Goal: Task Accomplishment & Management: Complete application form

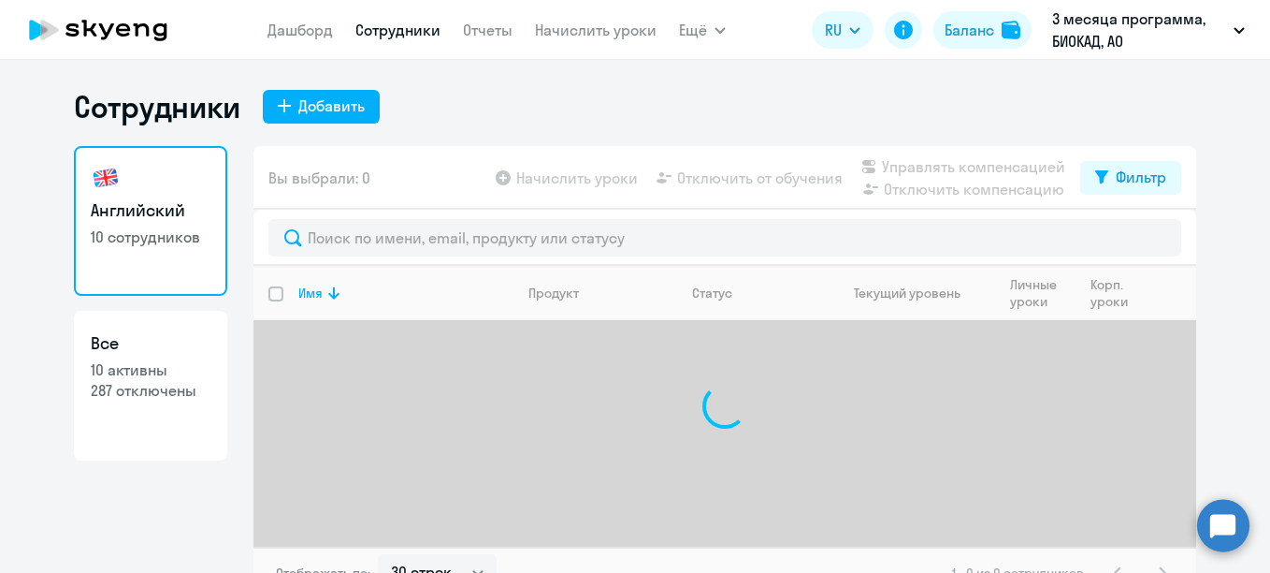
select select "30"
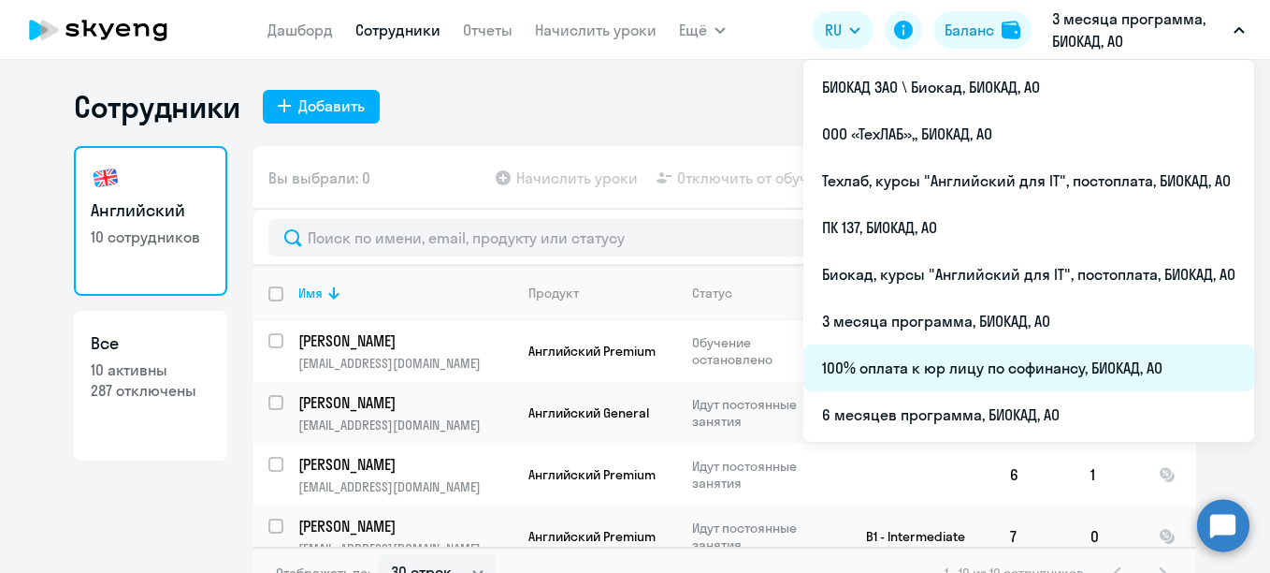
click at [906, 372] on li "100% оплата к юр лицу по софинансу, БИОКАД, АО" at bounding box center [1029, 367] width 451 height 47
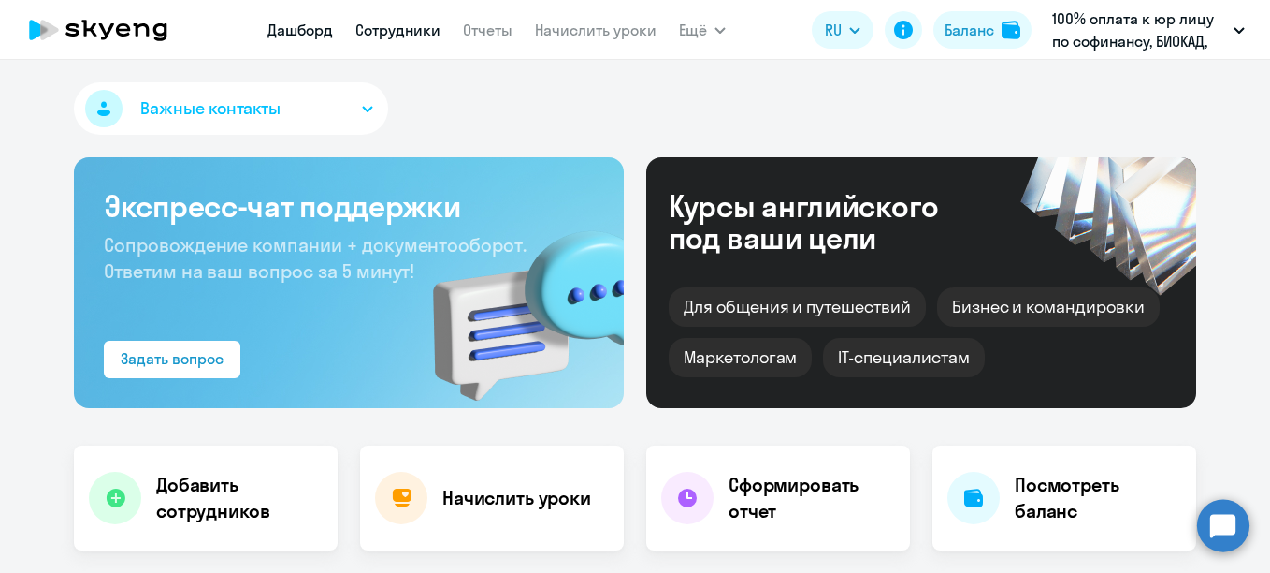
click at [424, 23] on link "Сотрудники" at bounding box center [397, 30] width 85 height 19
select select "30"
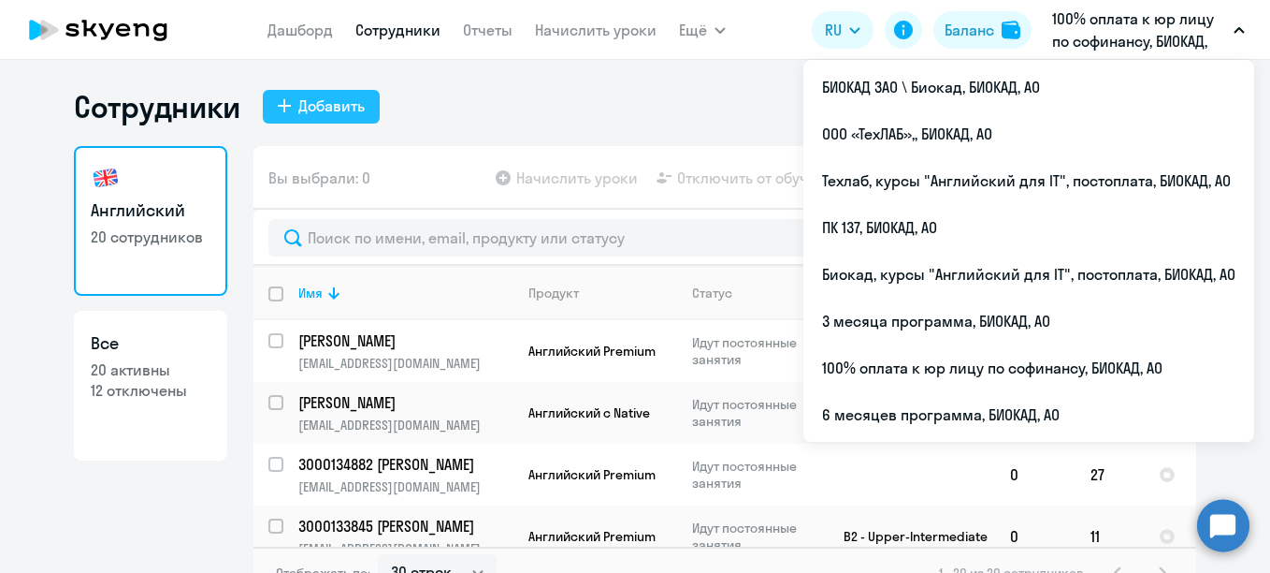
click at [309, 105] on div "Добавить" at bounding box center [331, 105] width 66 height 22
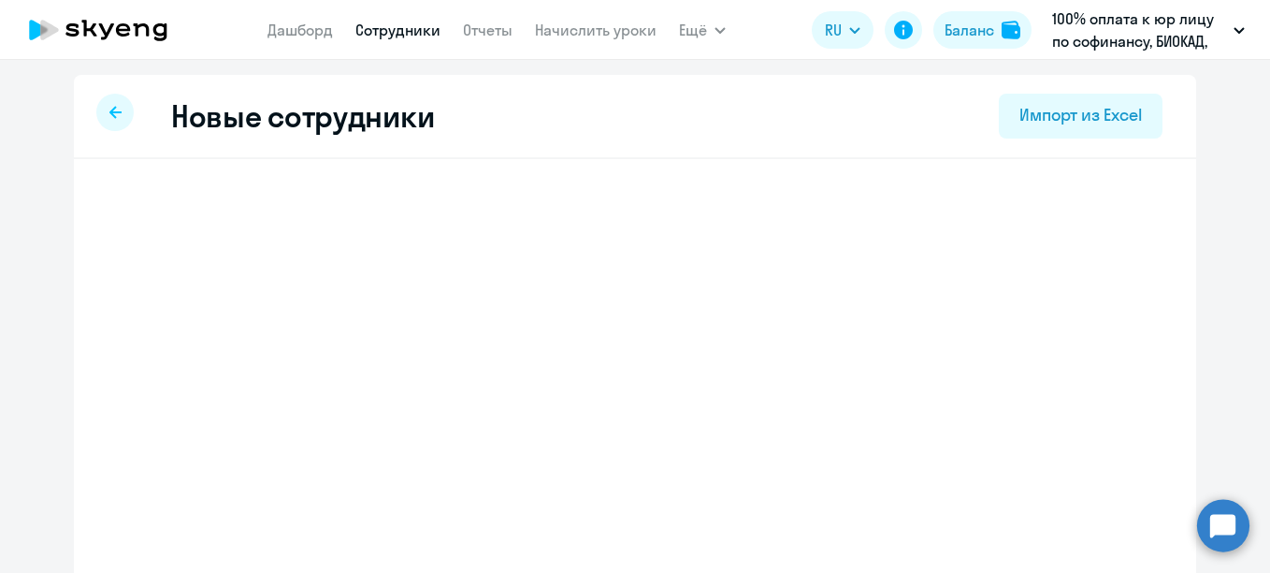
select select "english_adult_not_native_speaker"
select select "3"
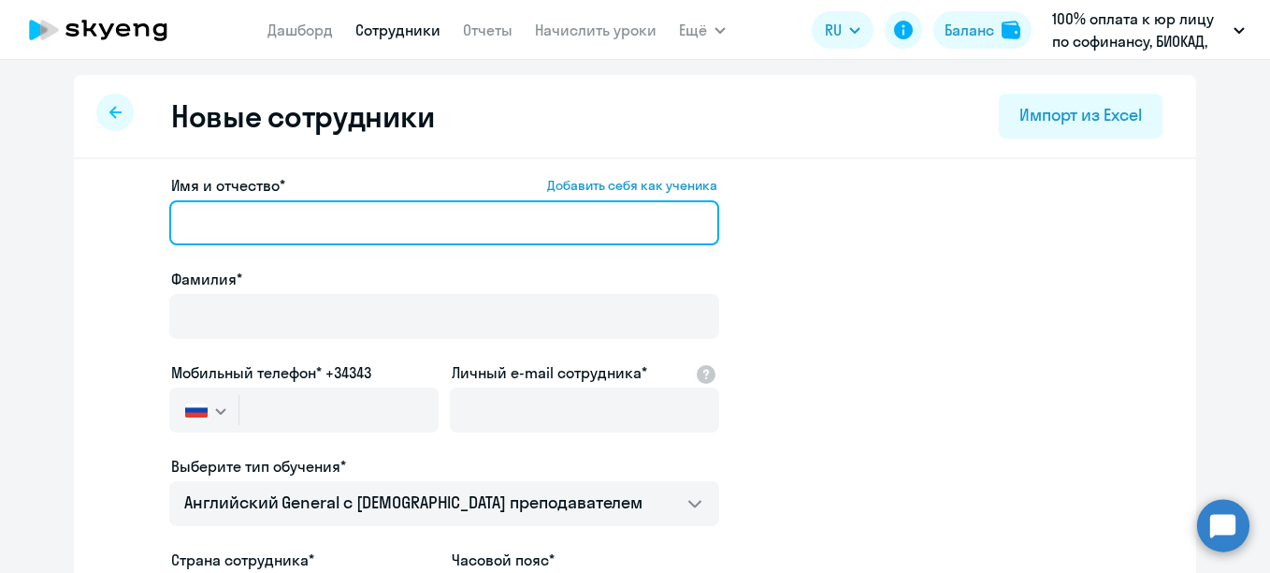
click at [460, 226] on input "Имя и отчество* Добавить себя как ученика" at bounding box center [444, 222] width 550 height 45
paste input "Шакун Анастасия Анатольевна"
drag, startPoint x: 234, startPoint y: 216, endPoint x: 159, endPoint y: 207, distance: 75.4
click at [159, 207] on app-new-student-form "Имя и отчество* Добавить себя как ученика Шакун Анастасия Анатольевна Фамилия* …" at bounding box center [635, 507] width 1063 height 667
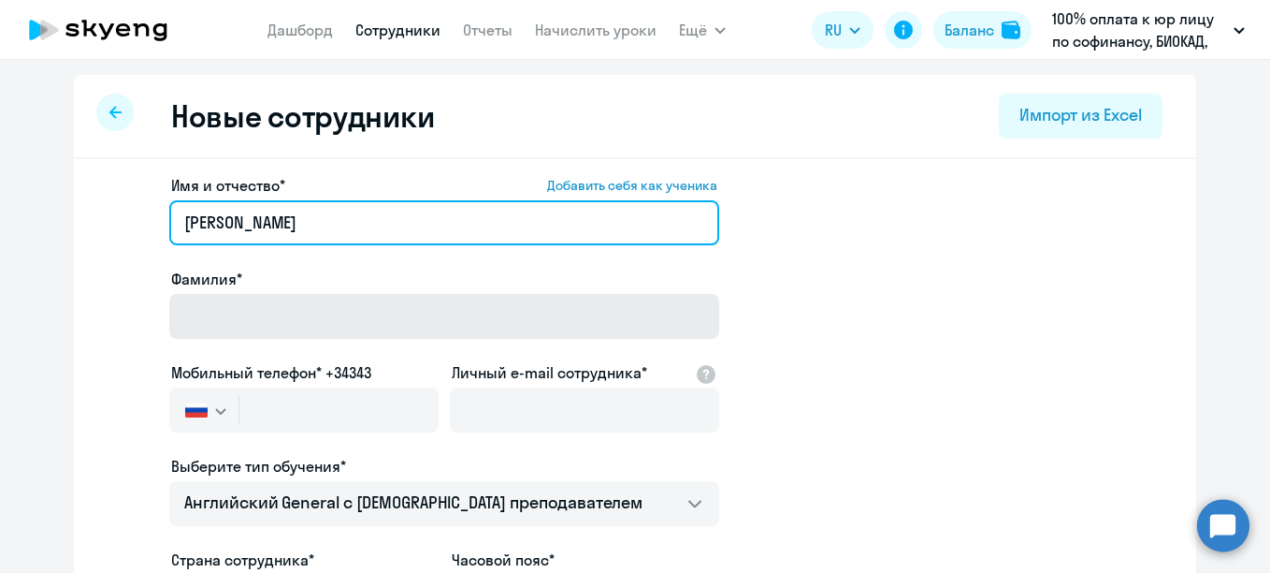
type input "Анастасия Анатольевна"
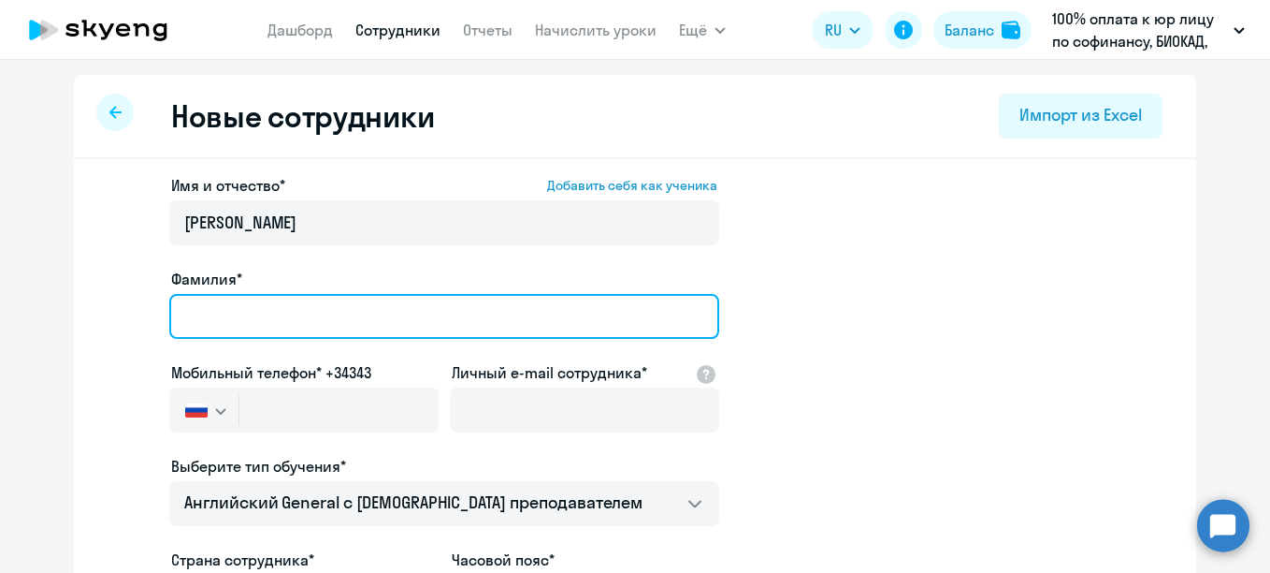
click at [226, 301] on input "Фамилия*" at bounding box center [444, 316] width 550 height 45
paste input "Шакун"
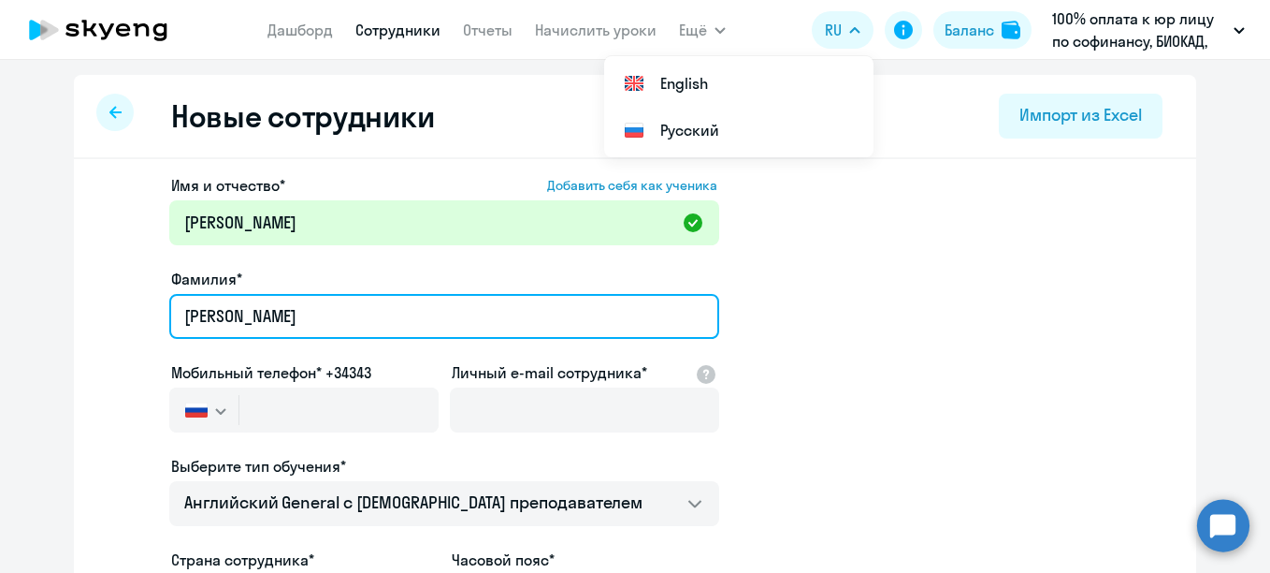
type input "Шакун"
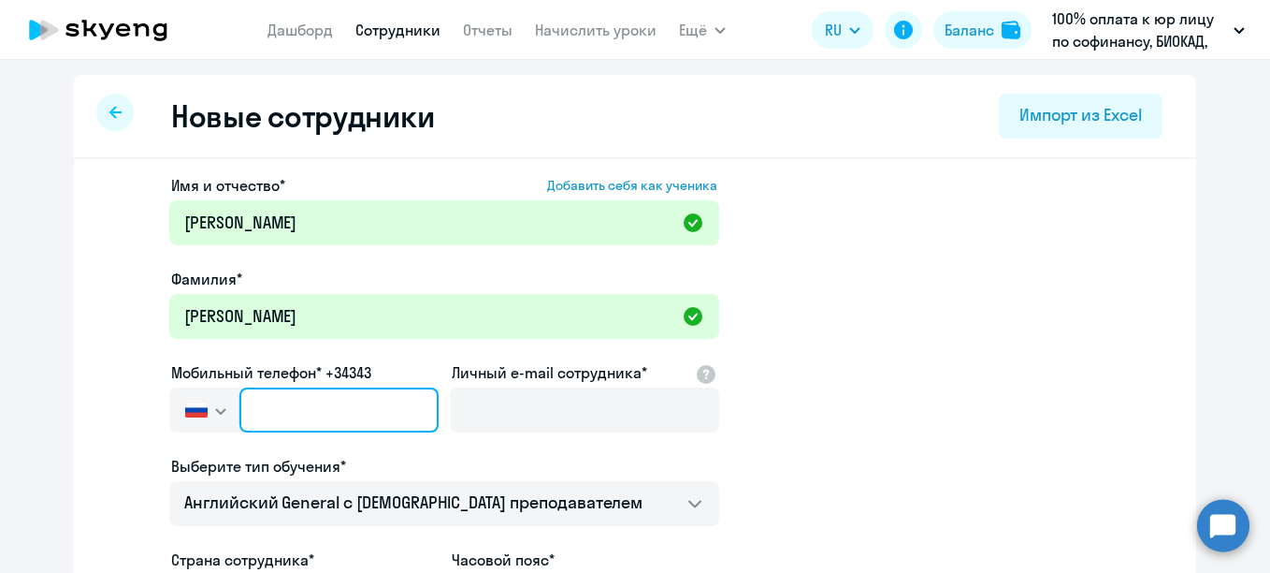
click at [277, 408] on input "text" at bounding box center [338, 409] width 199 height 45
paste input "+95 31-770-938"
type input "+95 31-770-938"
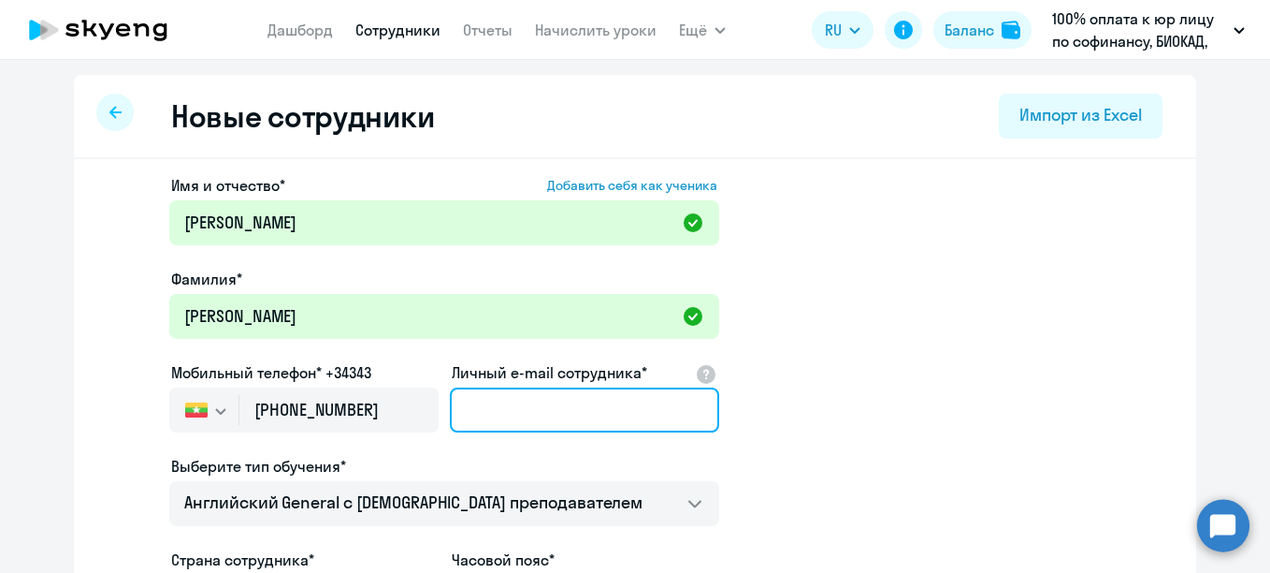
click at [508, 418] on input "Личный e-mail сотрудника*" at bounding box center [584, 409] width 269 height 45
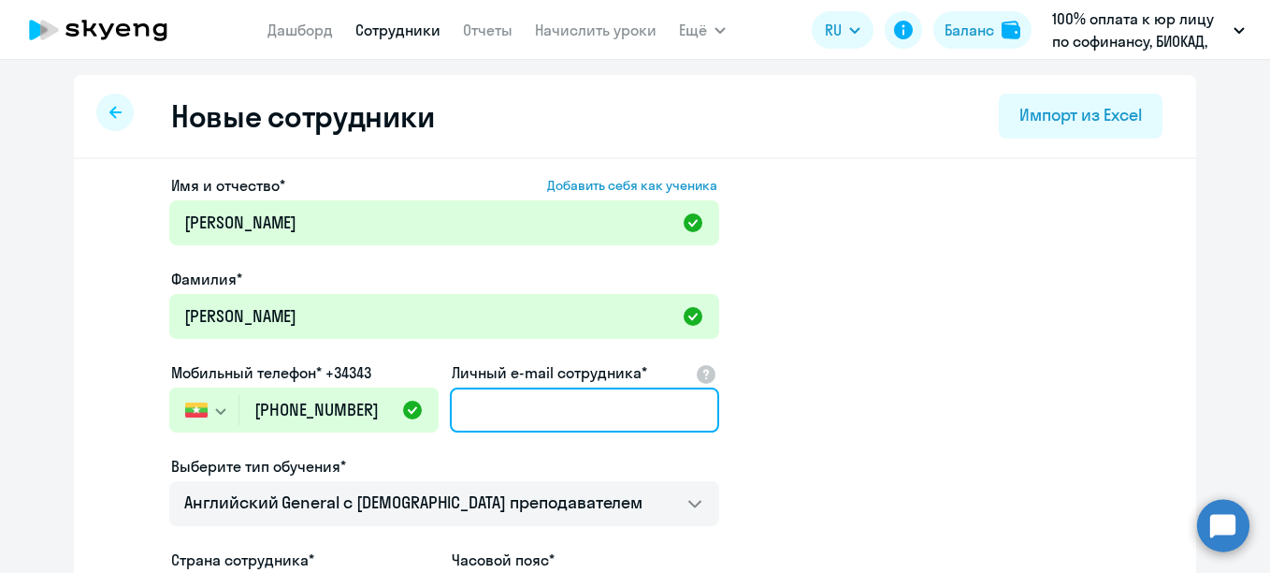
paste input "9 531 770 938"
type input "9 531 770 938"
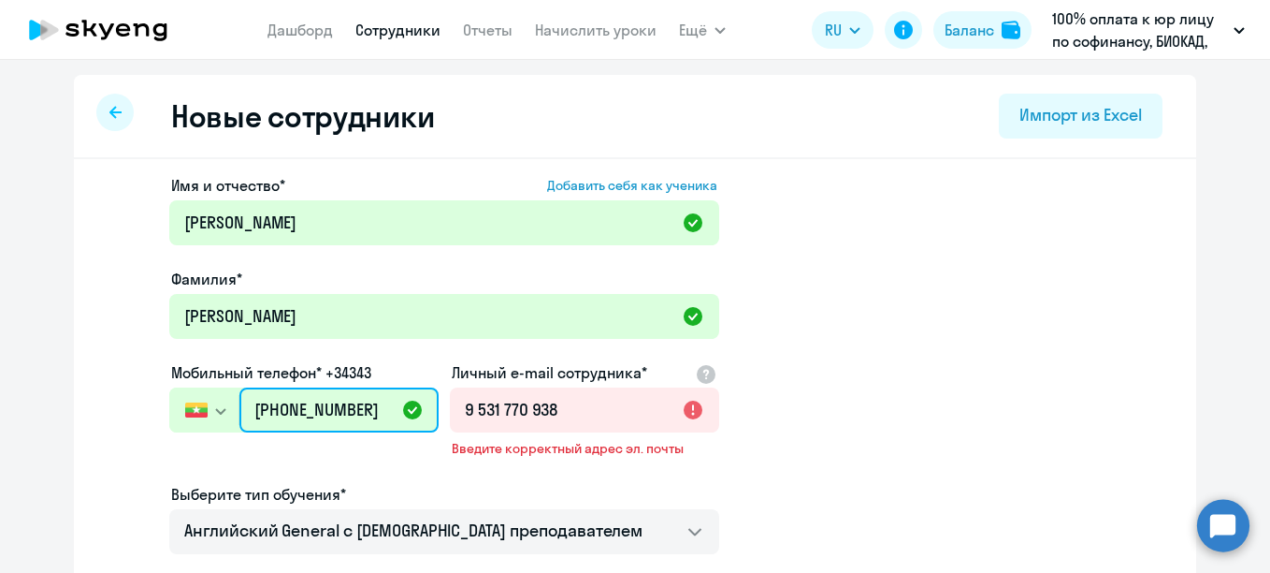
drag, startPoint x: 356, startPoint y: 411, endPoint x: -4, endPoint y: 380, distance: 361.5
click at [0, 380] on html "Дашборд Сотрудники Отчеты Начислить уроки Ещё Дашборд Сотрудники Отчеты Начисли…" at bounding box center [635, 286] width 1270 height 573
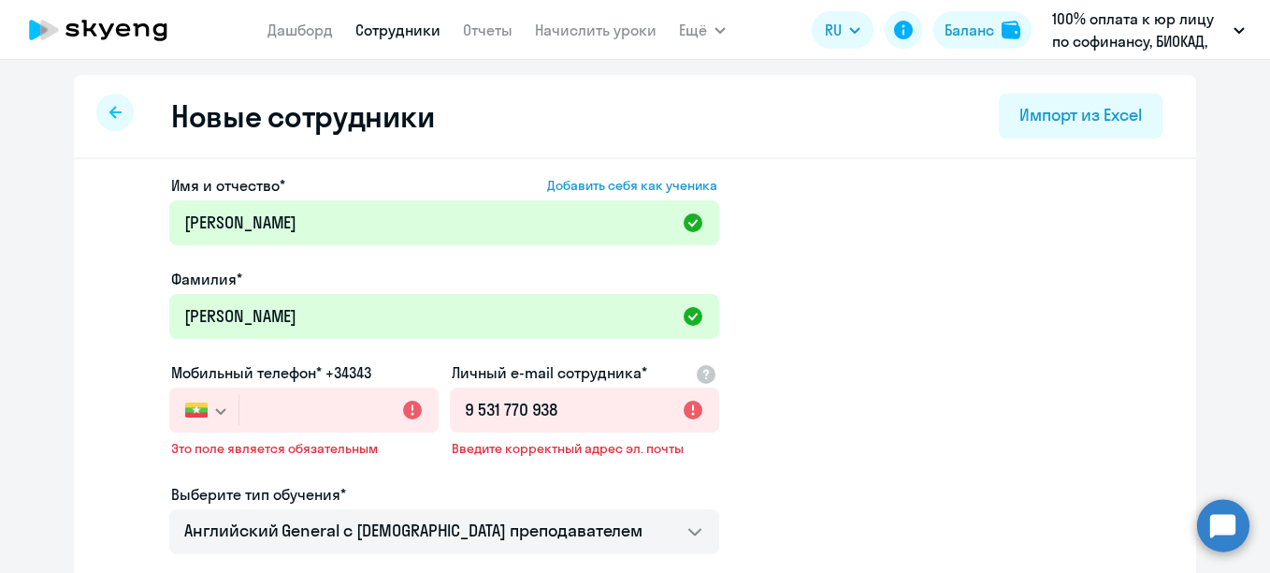
click at [220, 413] on svg-icon "button" at bounding box center [220, 410] width 15 height 15
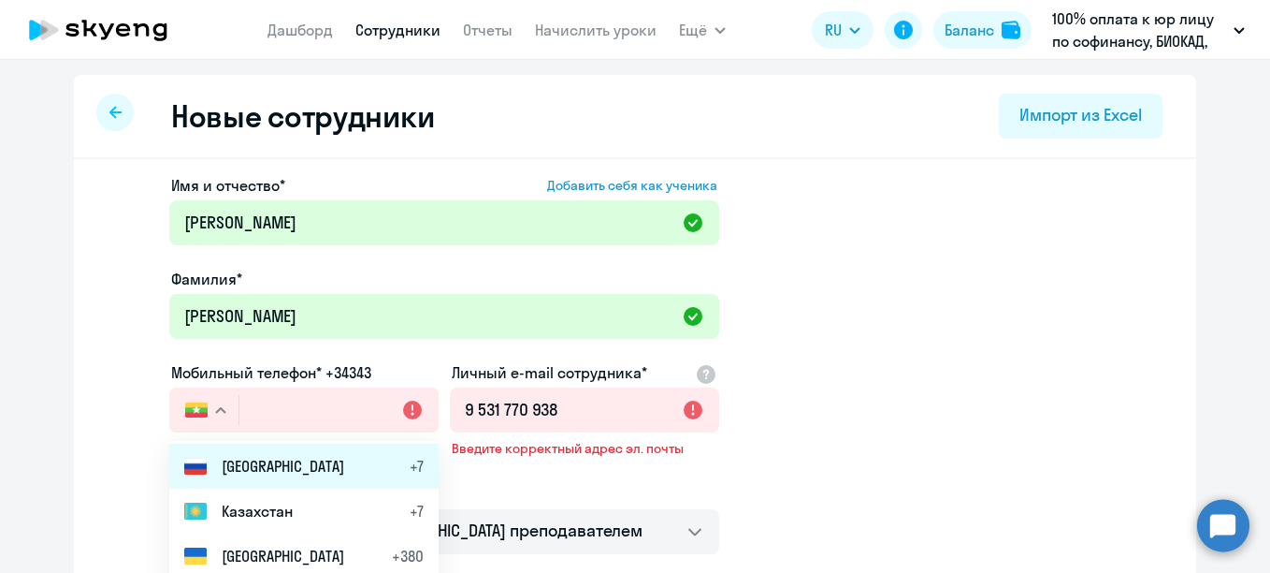
click at [234, 455] on span "Россия" at bounding box center [283, 466] width 123 height 22
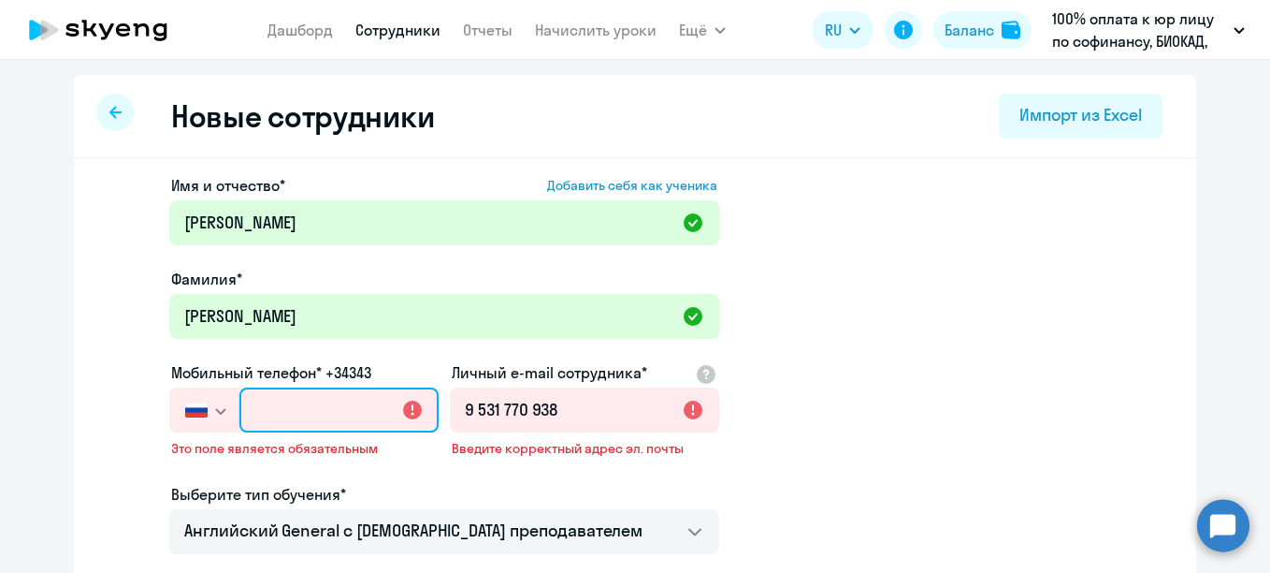
click at [296, 416] on input "text" at bounding box center [338, 409] width 199 height 45
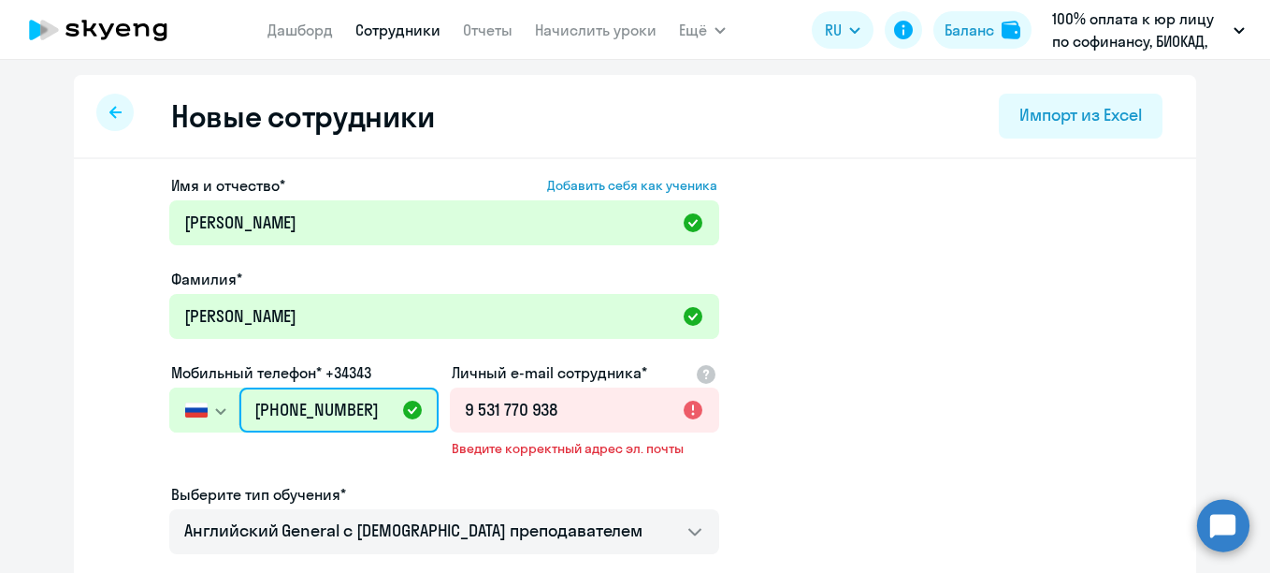
type input "+7 953 177-09-38"
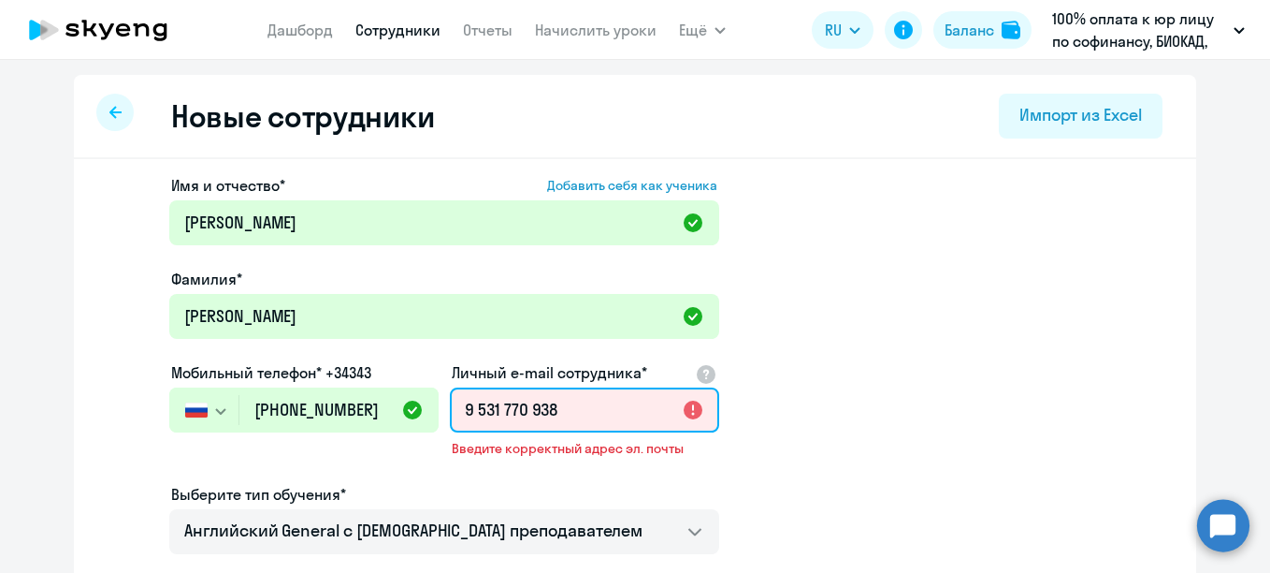
drag, startPoint x: 560, startPoint y: 408, endPoint x: 455, endPoint y: 413, distance: 105.9
click at [455, 413] on input "9 531 770 938" at bounding box center [584, 409] width 269 height 45
paste input "shakun@biocad.ru"
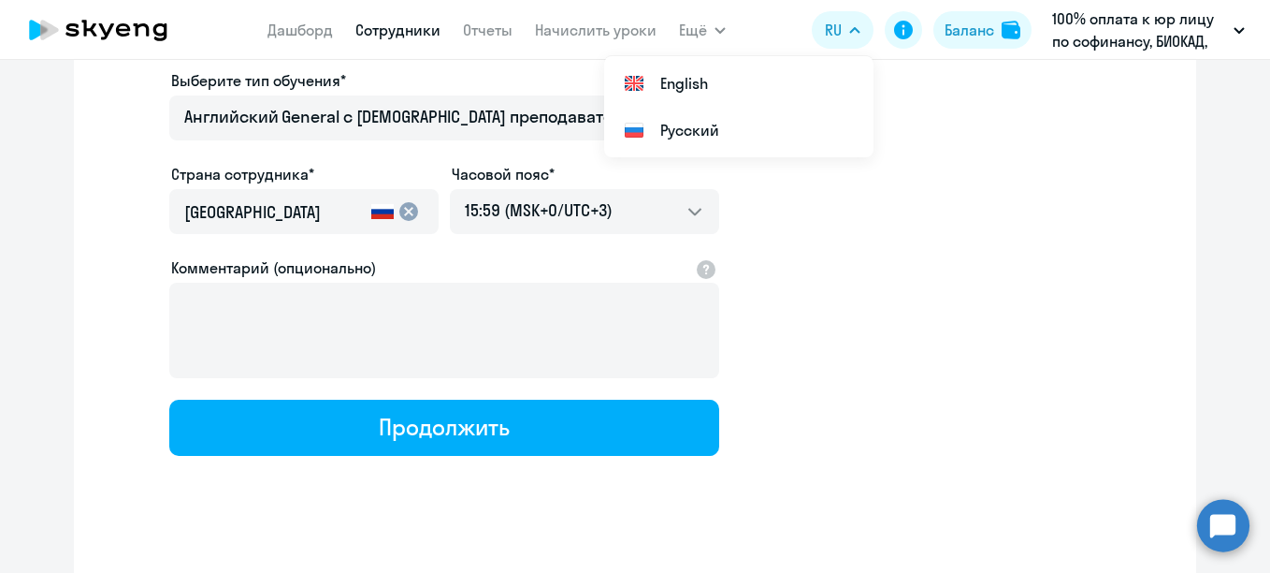
scroll to position [408, 0]
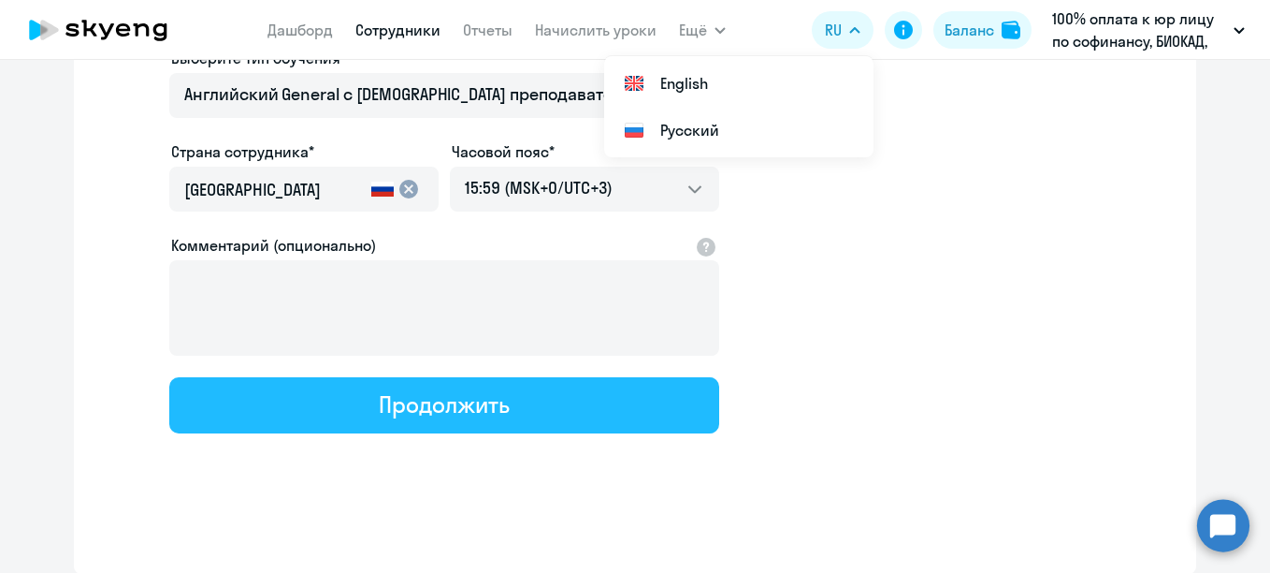
type input "shakun@biocad.ru"
click at [559, 424] on button "Продолжить" at bounding box center [444, 405] width 550 height 56
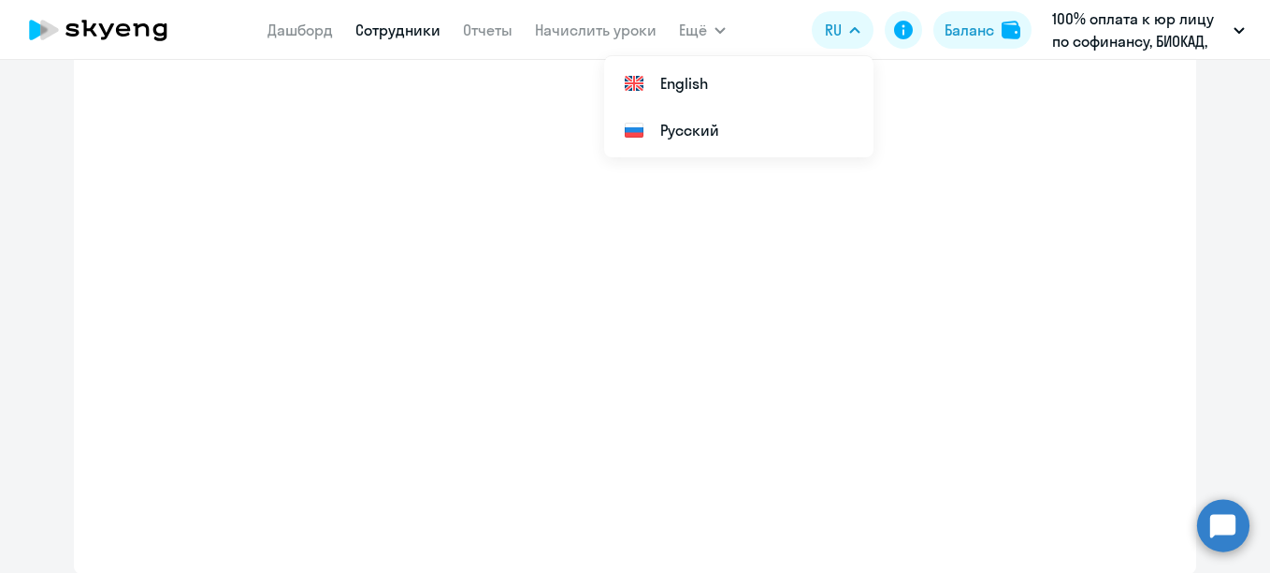
select select "english_adult_not_native_speaker"
select select "3"
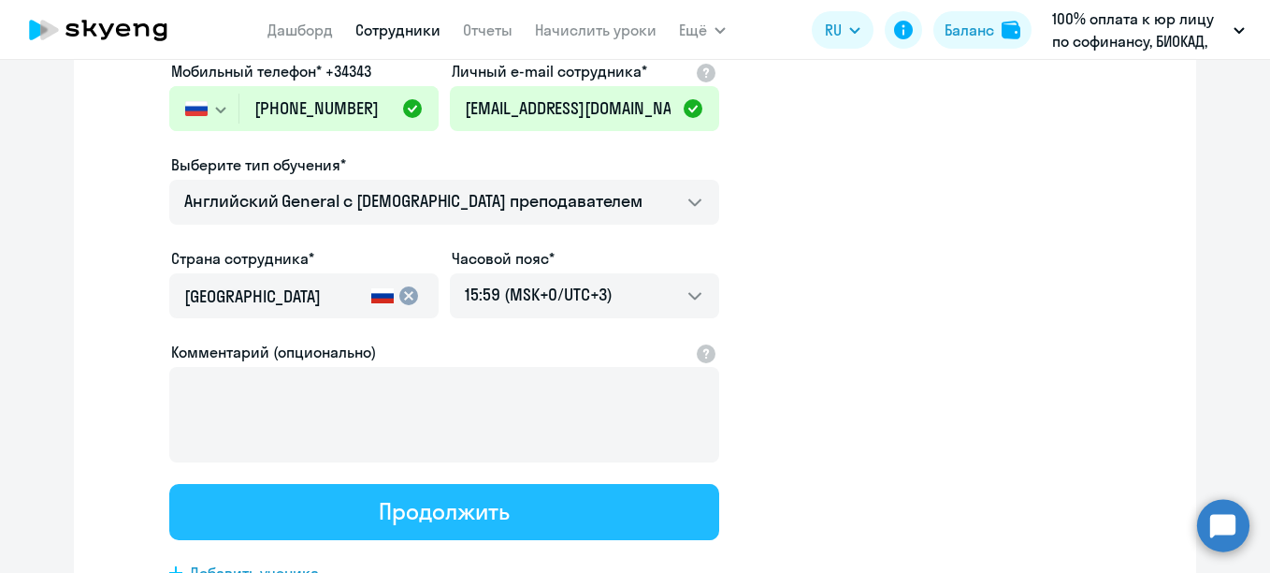
scroll to position [0, 0]
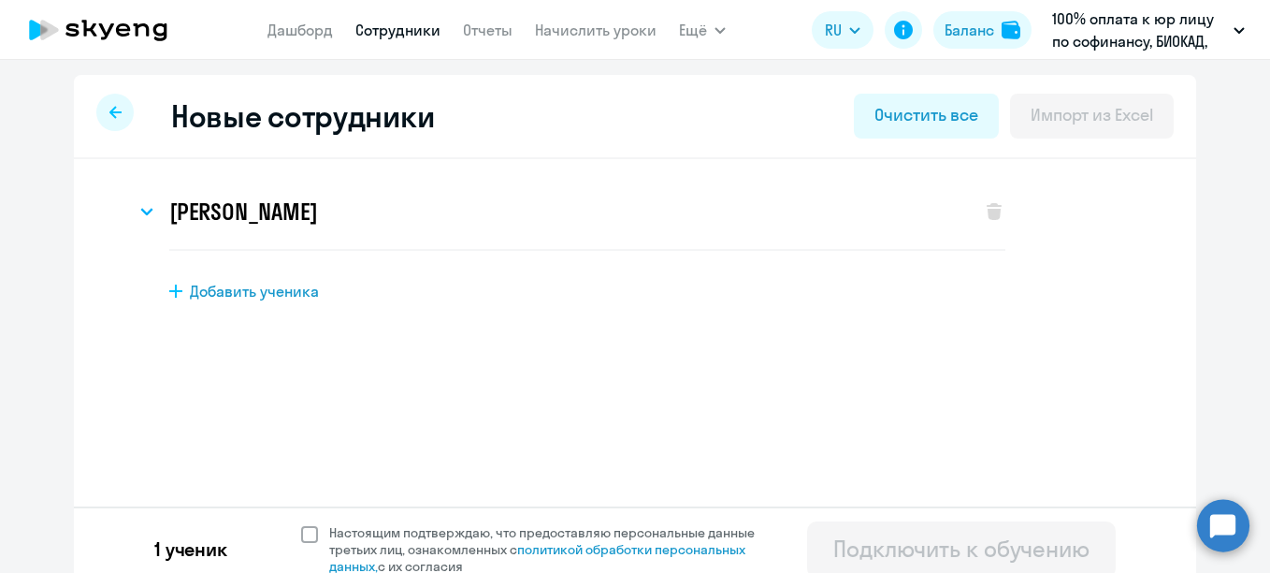
click at [490, 535] on span "Настоящим подтверждаю, что предоставляю персональные данные третьих лиц, ознако…" at bounding box center [553, 549] width 448 height 51
click at [301, 524] on input "Настоящим подтверждаю, что предоставляю персональные данные третьих лиц, ознако…" at bounding box center [300, 523] width 1 height 1
checkbox input "true"
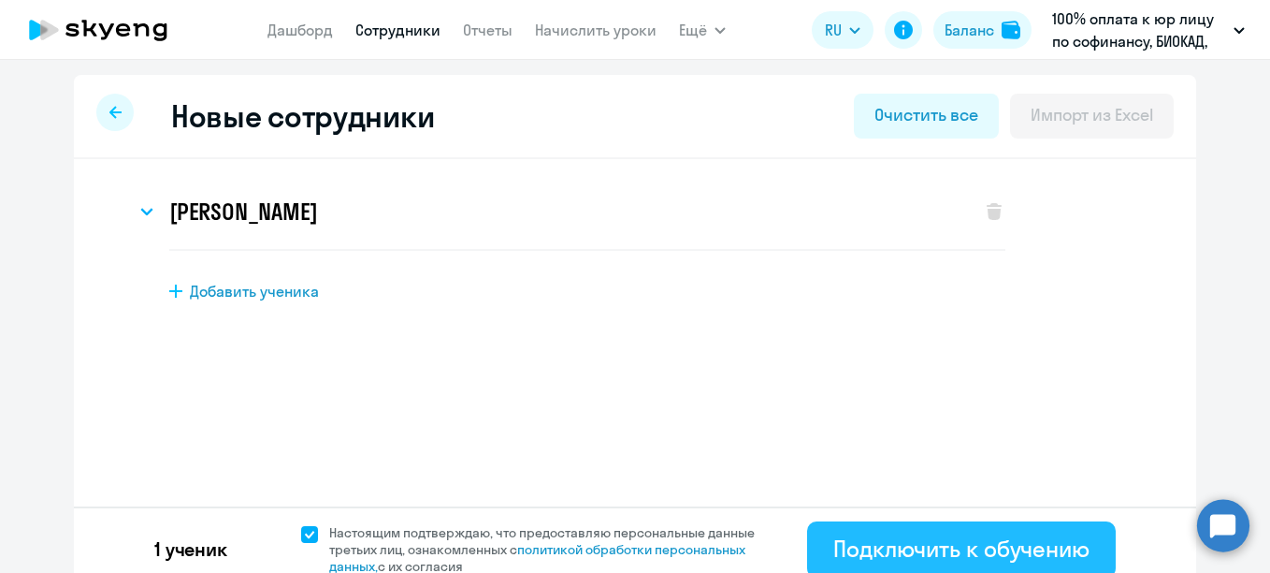
click at [853, 542] on div "Подключить к обучению" at bounding box center [961, 548] width 256 height 30
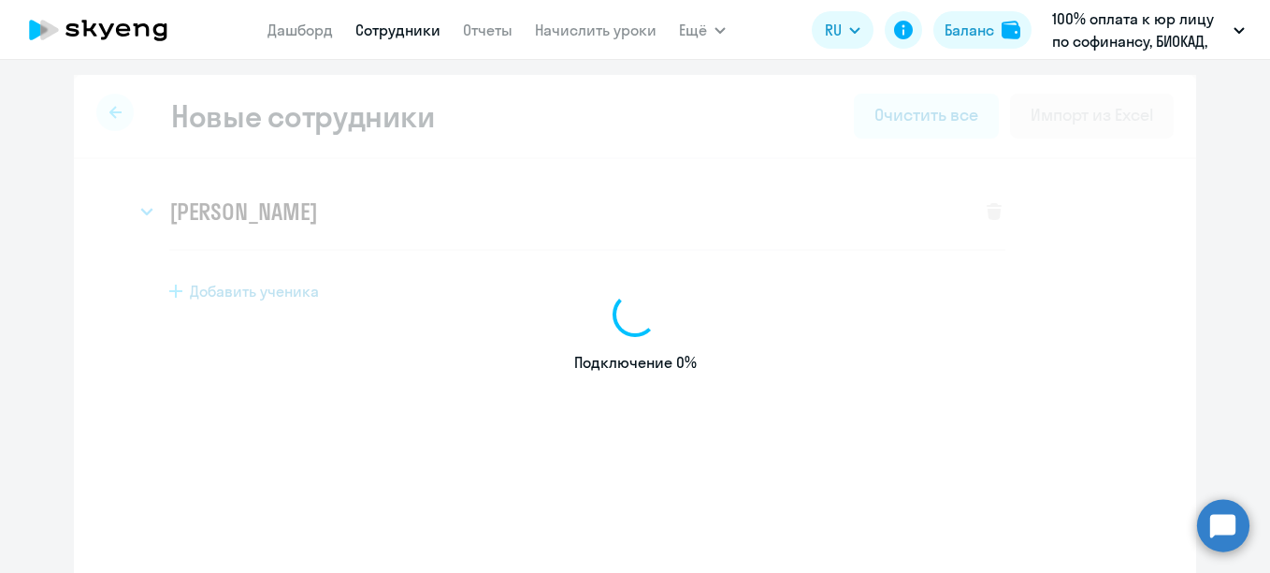
select select "english_adult_not_native_speaker"
select select "3"
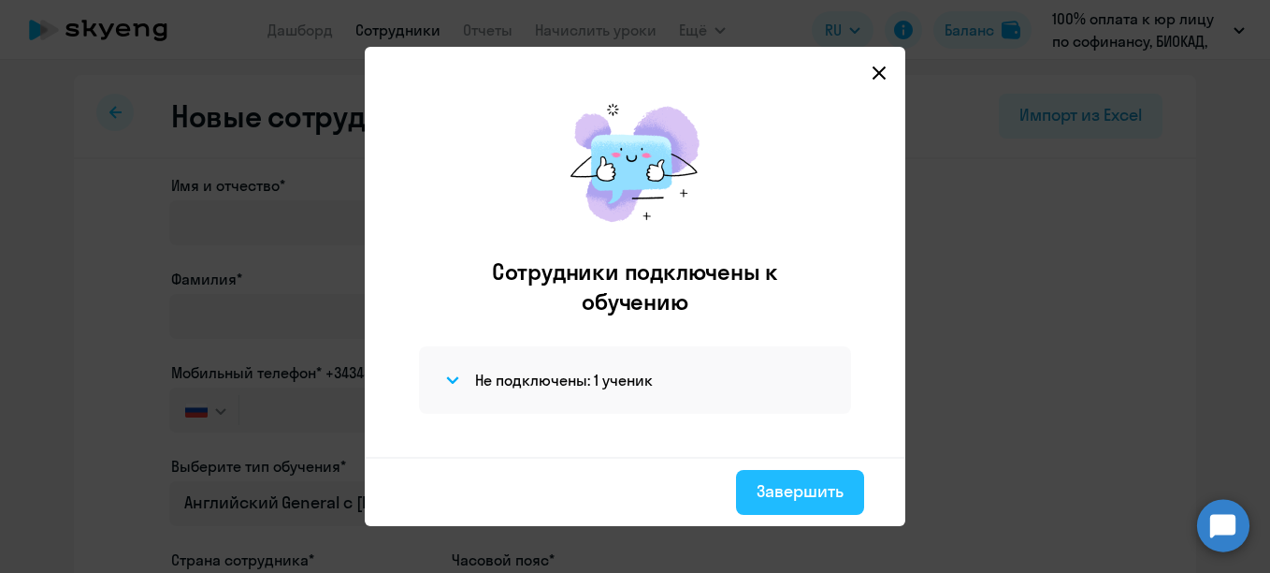
click at [827, 496] on div "Завершить" at bounding box center [800, 491] width 87 height 24
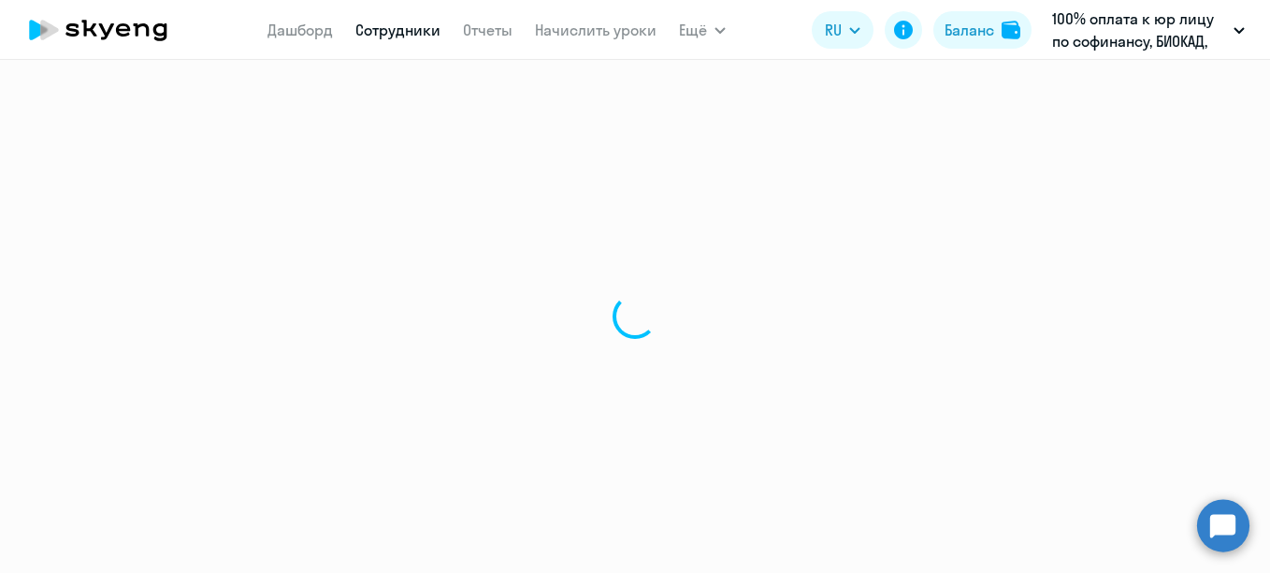
select select "30"
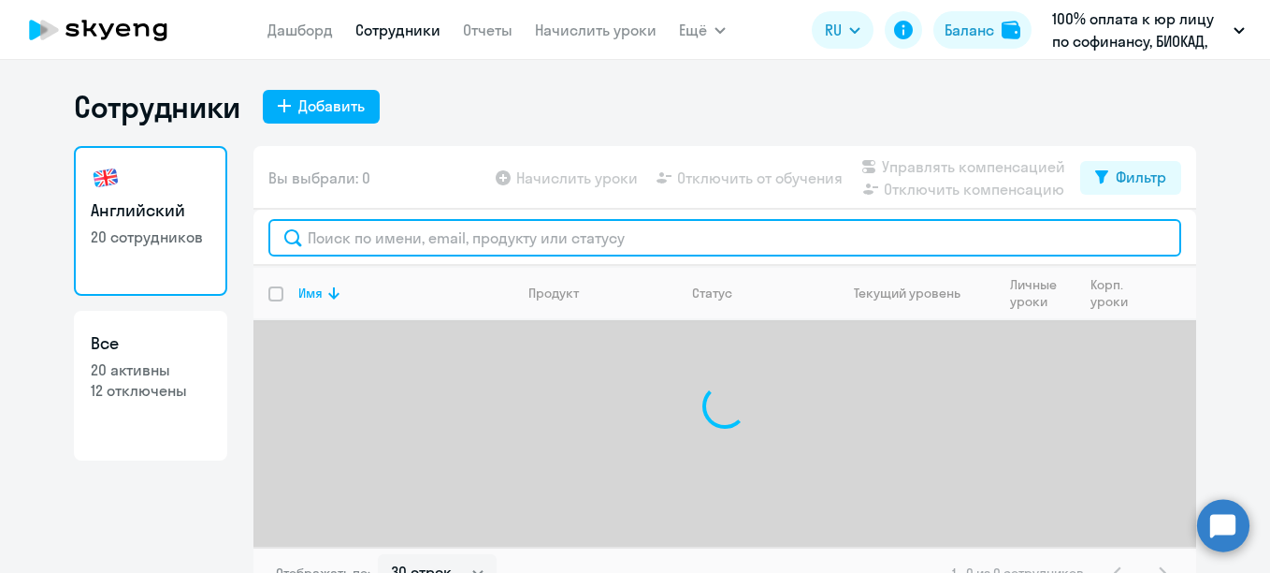
click at [599, 241] on input "text" at bounding box center [724, 237] width 913 height 37
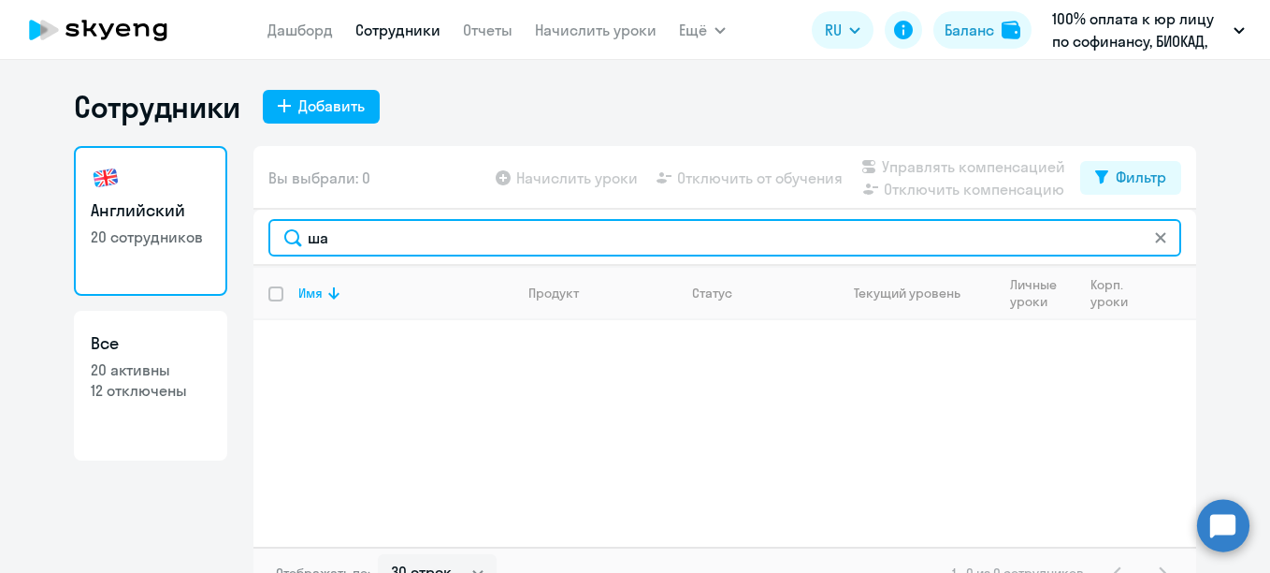
type input "ш"
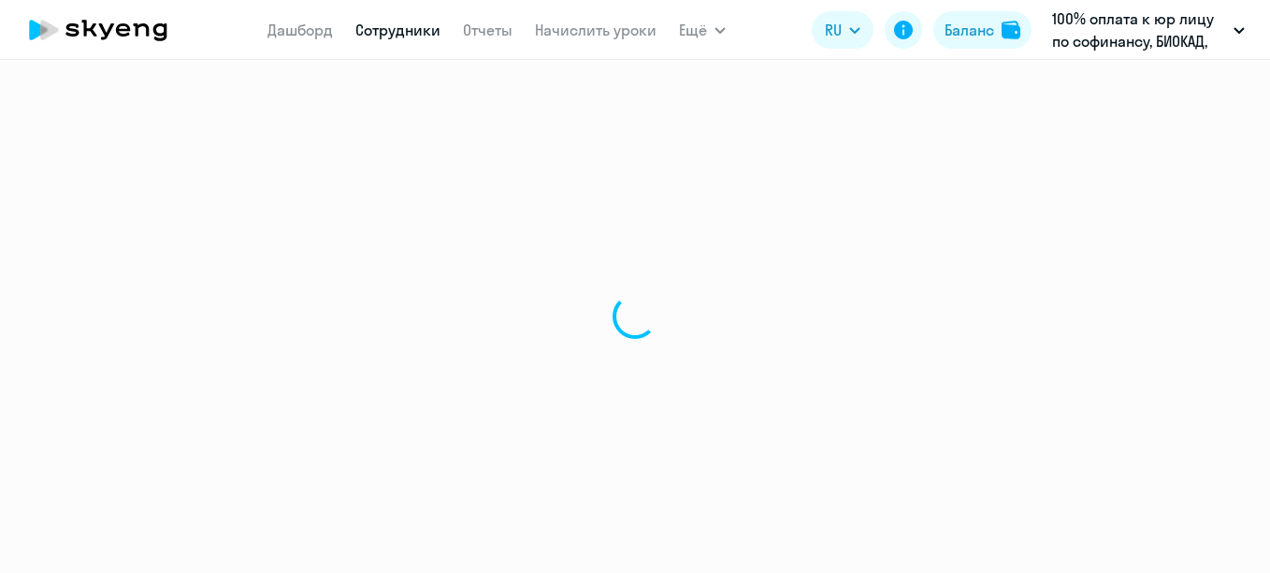
select select "30"
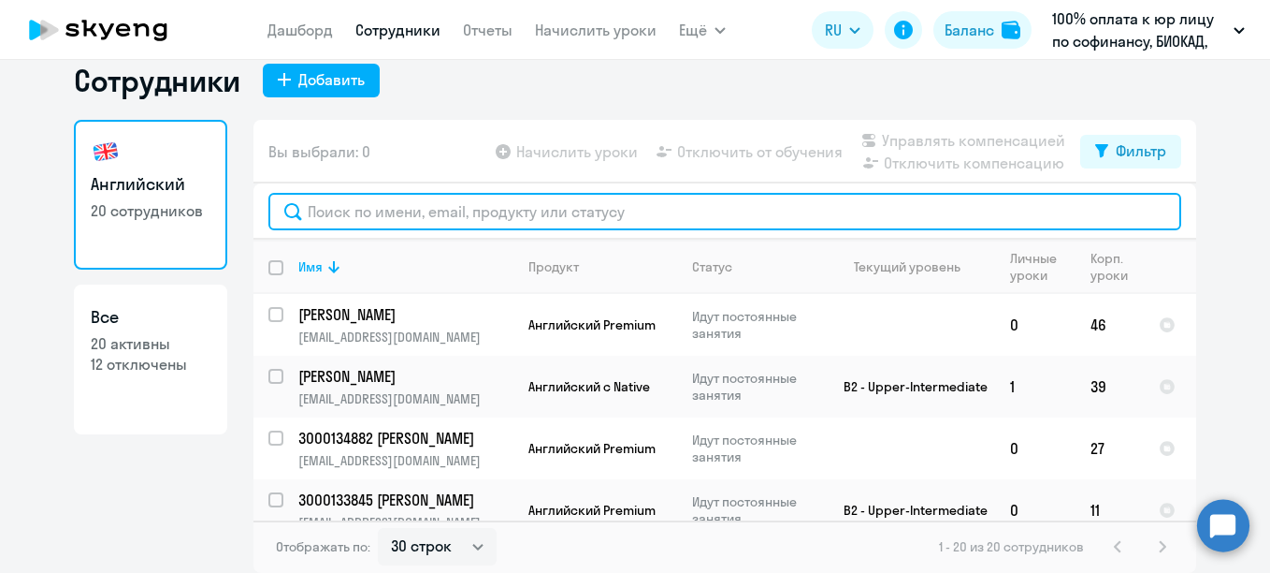
click at [832, 205] on input "text" at bounding box center [724, 211] width 913 height 37
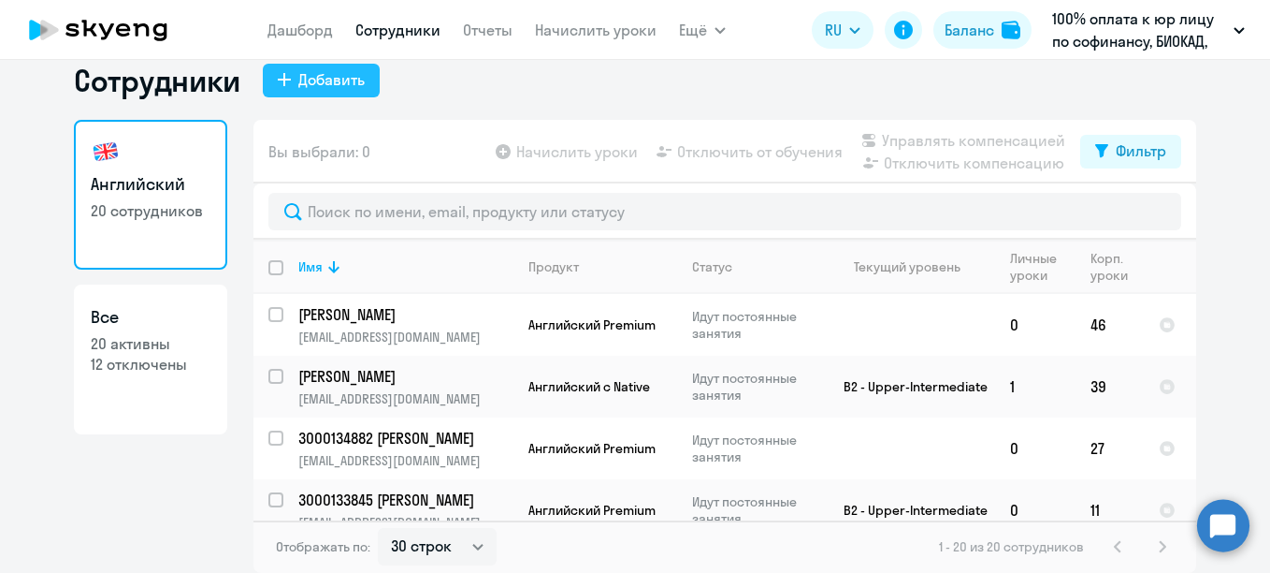
click at [319, 95] on button "Добавить" at bounding box center [321, 81] width 117 height 34
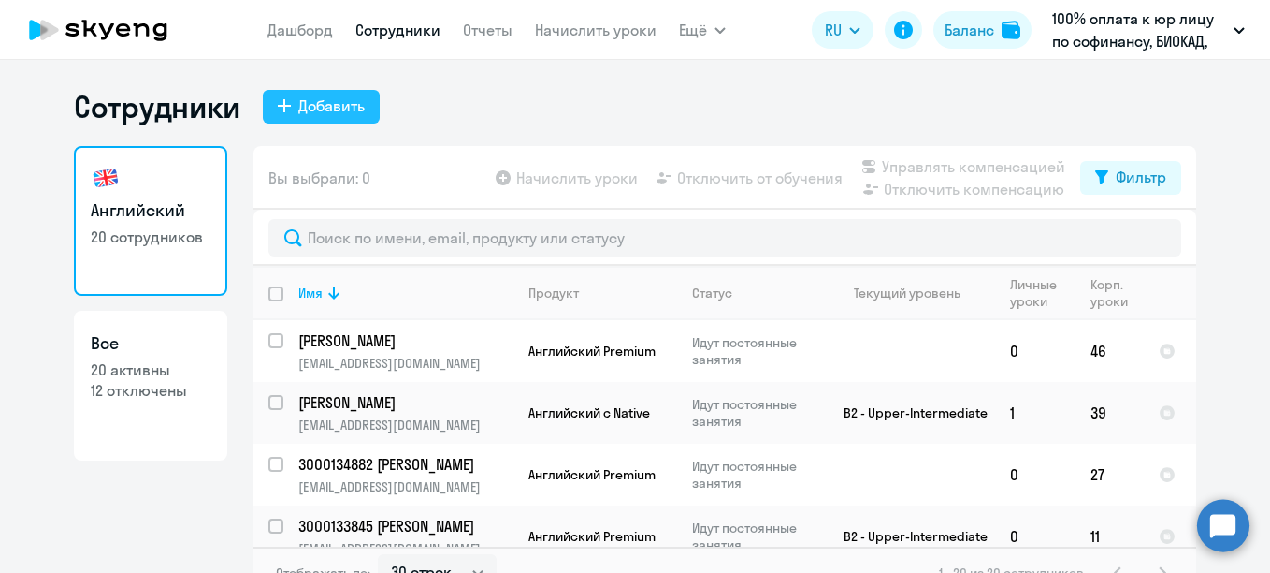
select select "english_adult_not_native_speaker"
select select "3"
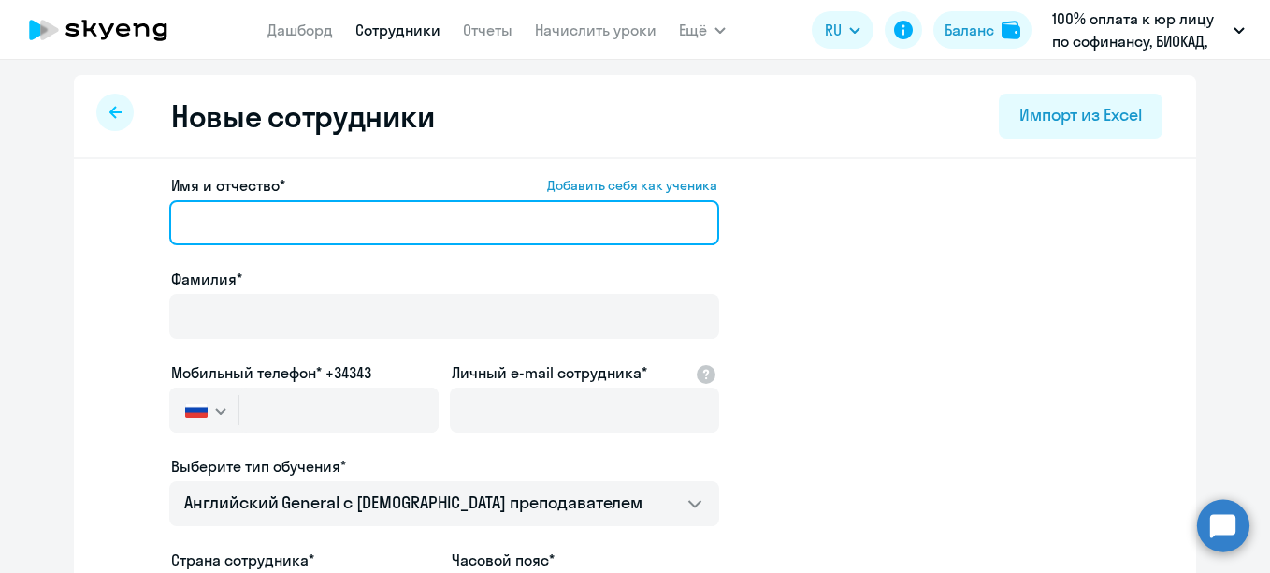
click at [312, 222] on input "Имя и отчество* Добавить себя как ученика" at bounding box center [444, 222] width 550 height 45
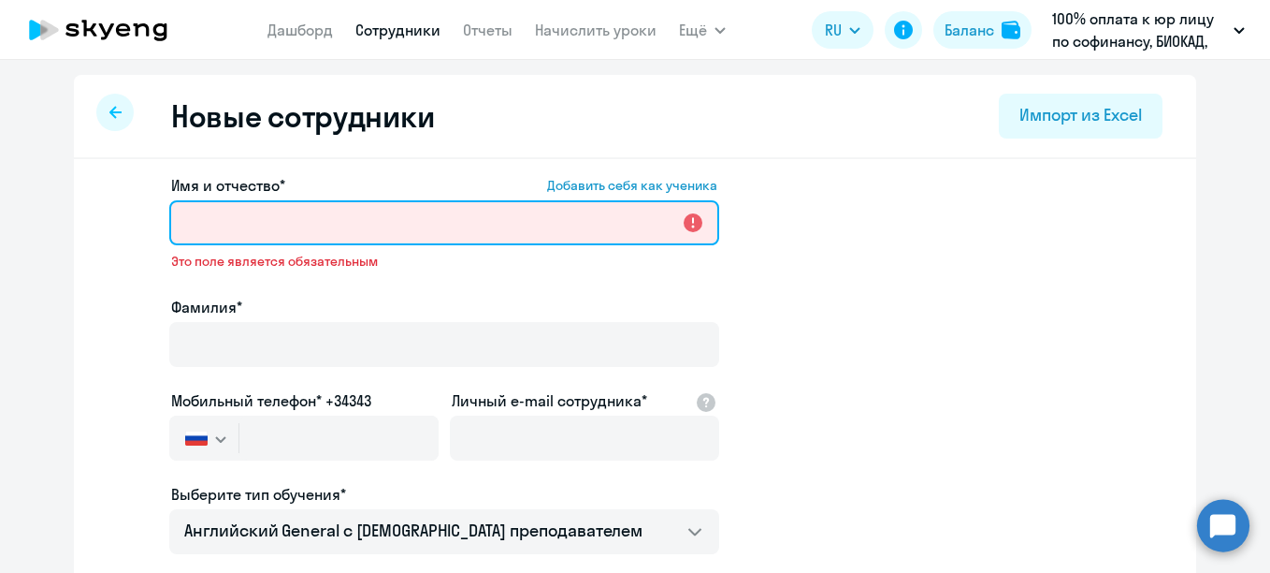
paste input "Шакун Анастасия Анатольевна"
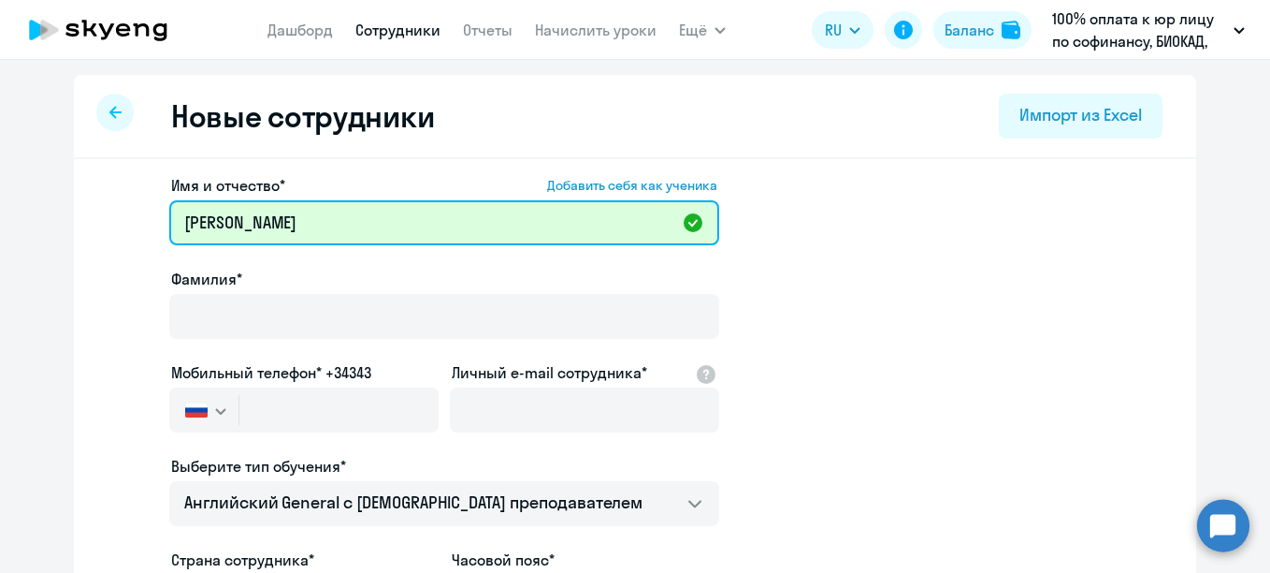
drag, startPoint x: 233, startPoint y: 215, endPoint x: 140, endPoint y: 224, distance: 93.0
click at [140, 224] on app-new-student-form "Имя и отчество* Добавить себя как ученика Шакун Анастасия Анатольевна Фамилия* …" at bounding box center [635, 507] width 1063 height 667
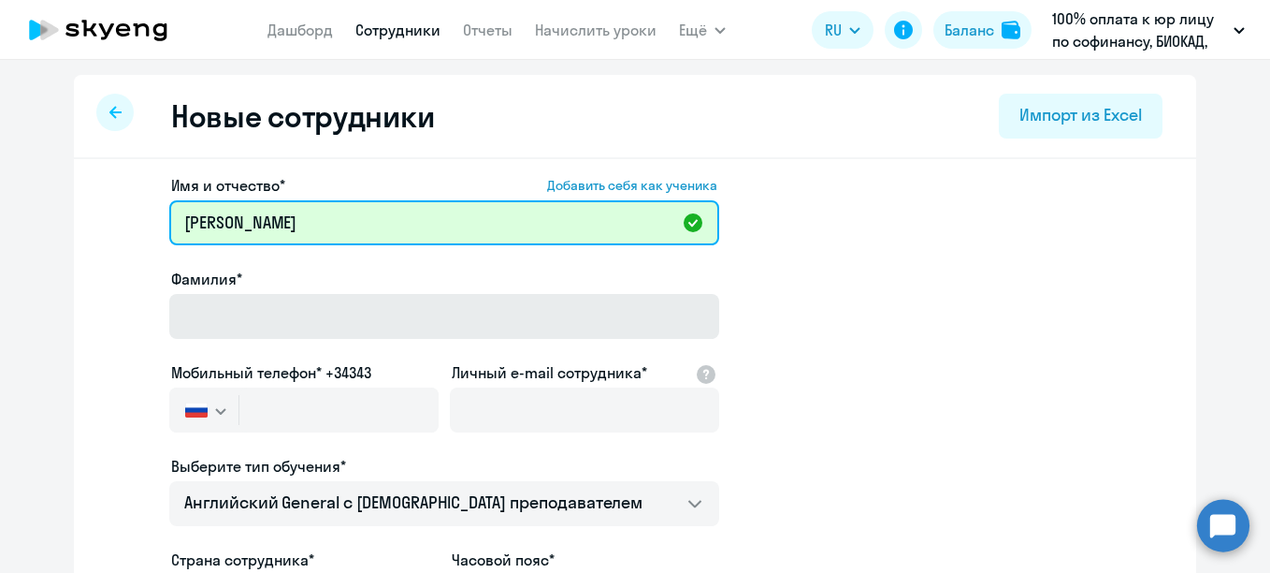
type input "Анастасия Анатольевна"
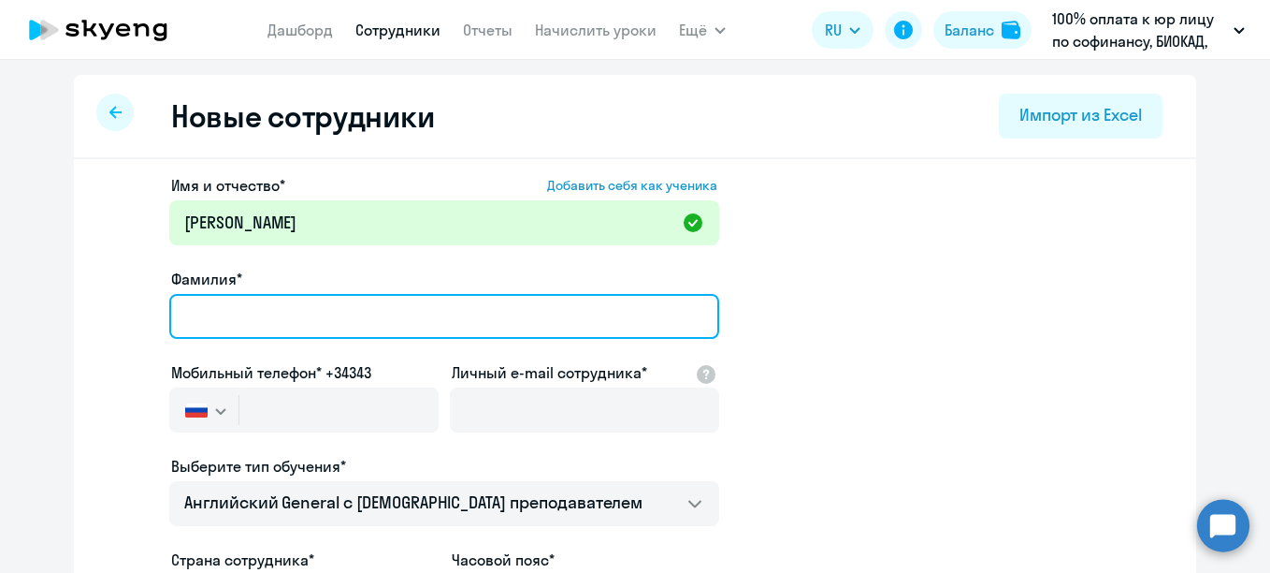
click at [207, 297] on input "Фамилия*" at bounding box center [444, 316] width 550 height 45
paste input "Шакун"
type input "Шакун"
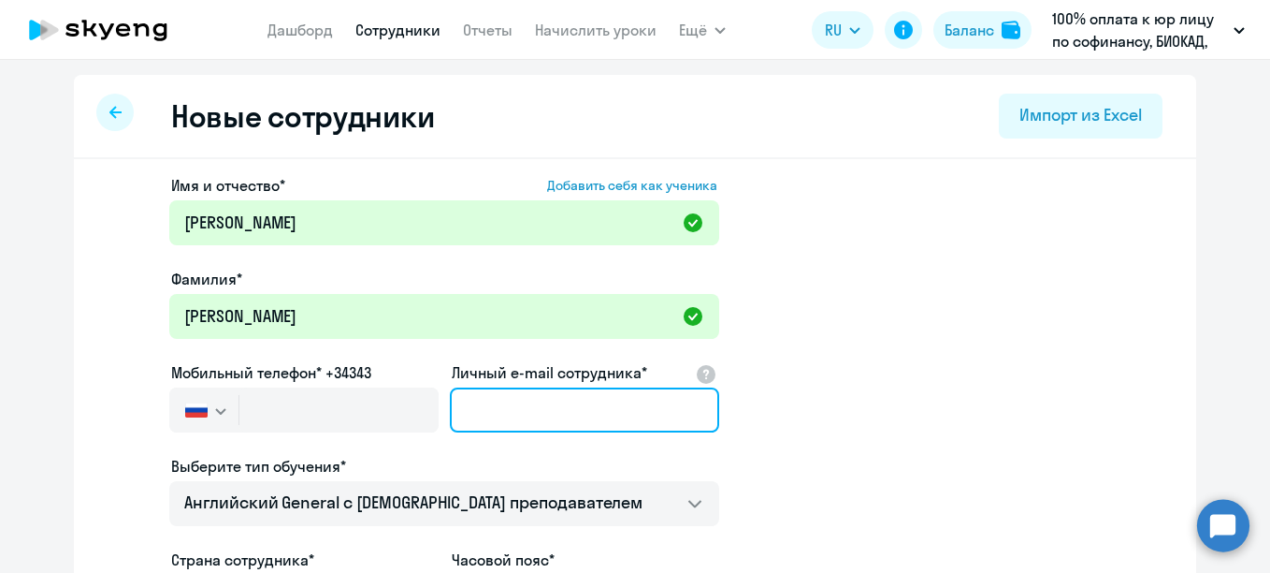
click at [513, 418] on input "Личный e-mail сотрудника*" at bounding box center [584, 409] width 269 height 45
paste input "9 531 770 938"
type input "9 531 770 938"
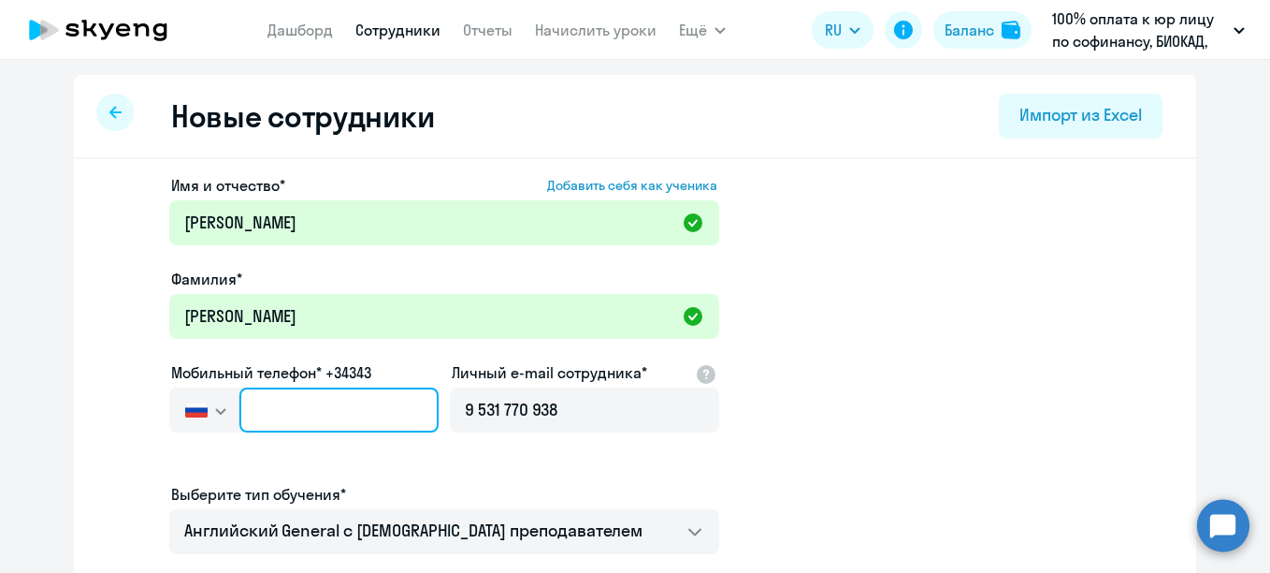
click at [301, 406] on input "text" at bounding box center [338, 409] width 199 height 45
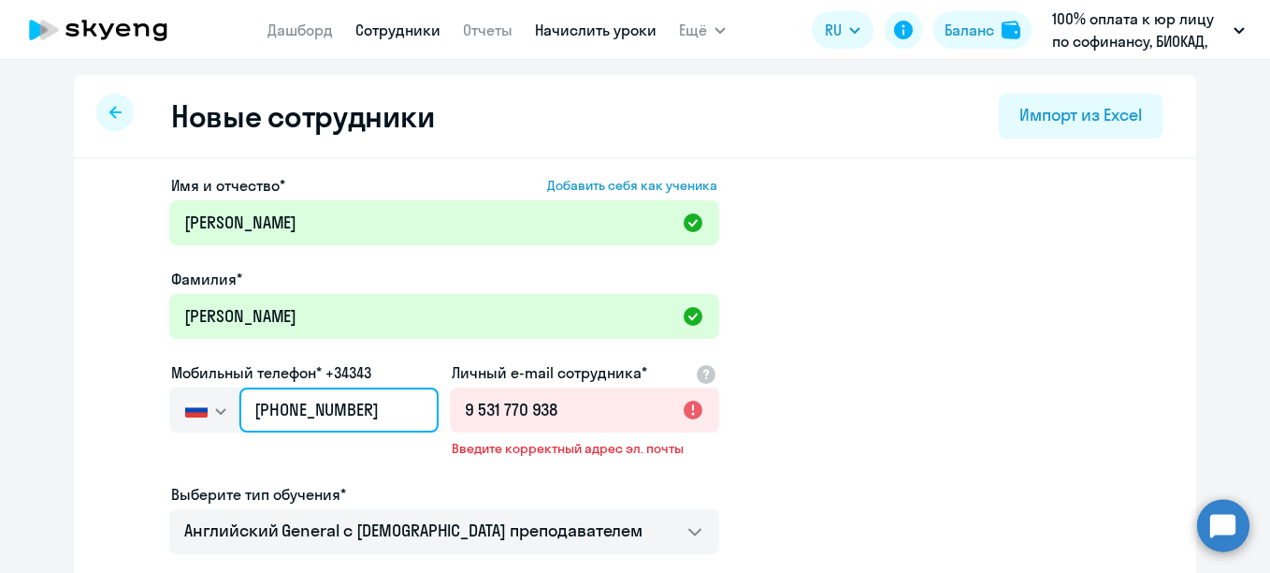
type input "+7 953 177-09-38"
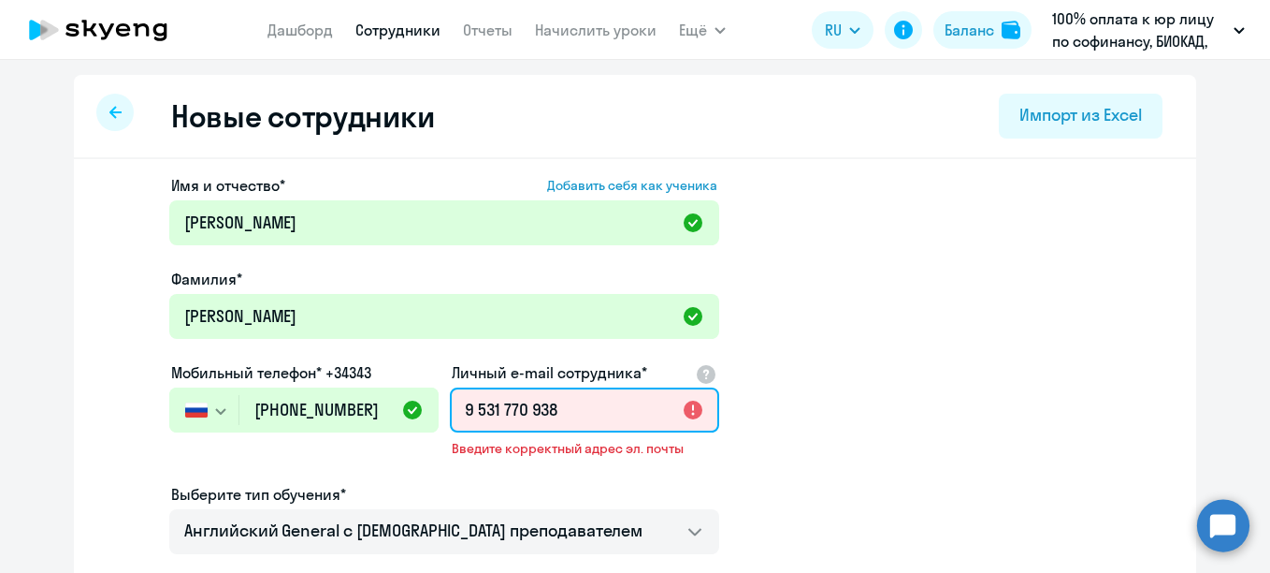
drag, startPoint x: 574, startPoint y: 393, endPoint x: 433, endPoint y: 398, distance: 141.3
click at [435, 398] on div "Имя и отчество* Добавить себя как ученика Анастасия Анатольевна Фамилия* Шакун …" at bounding box center [444, 521] width 550 height 695
paste input "shakun@biocad.ru"
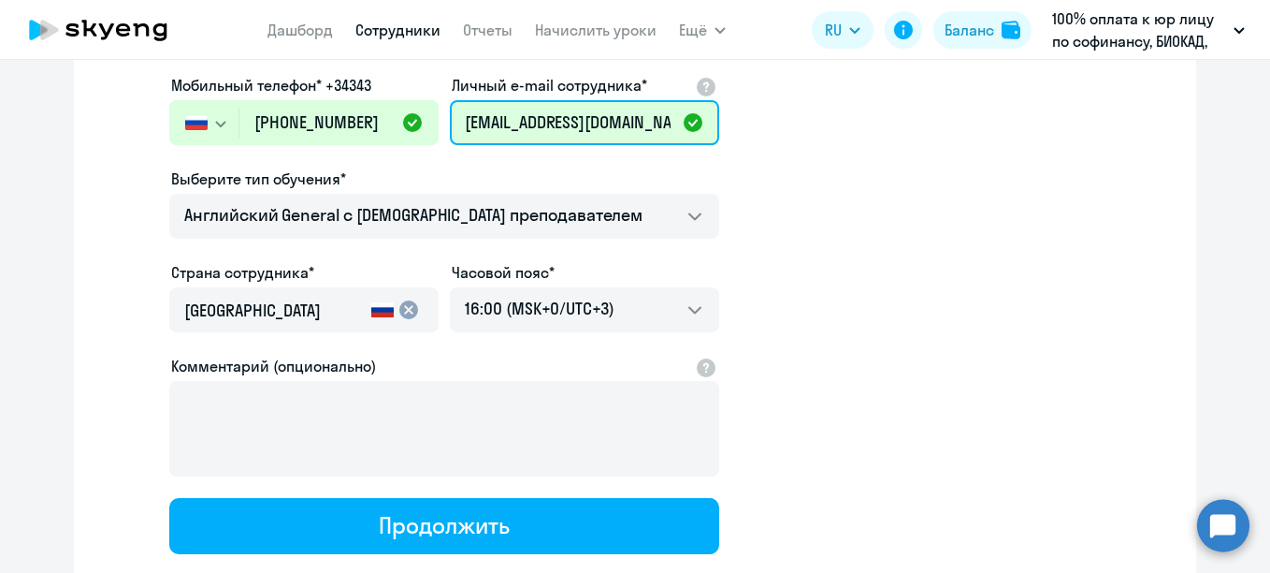
scroll to position [408, 0]
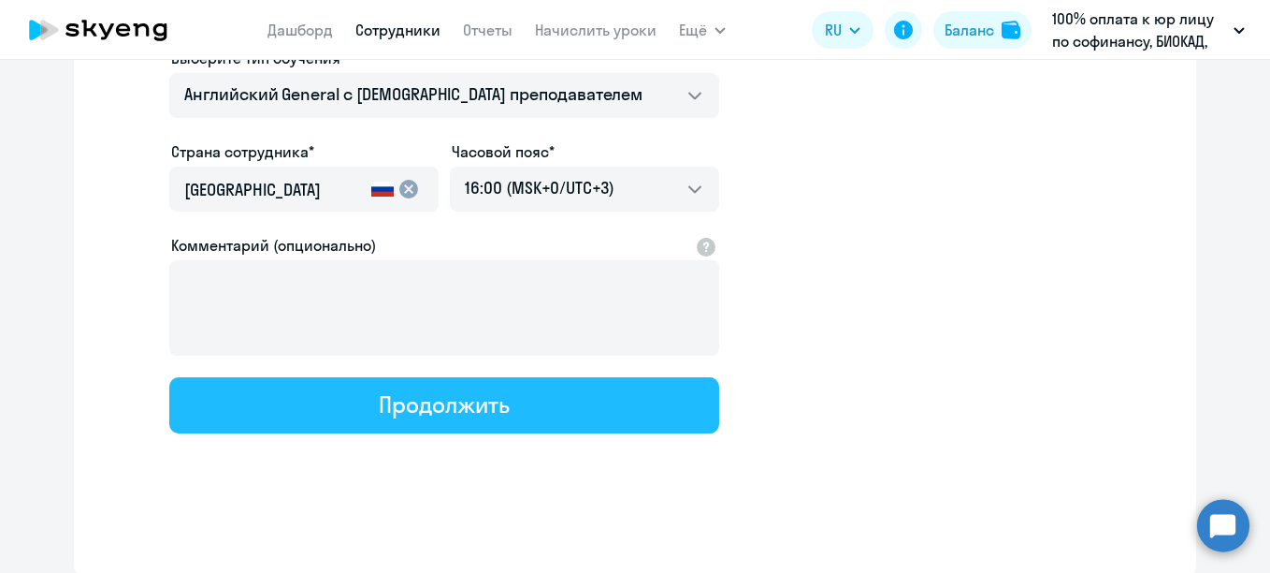
type input "shakun@biocad.ru"
click at [476, 411] on div "Продолжить" at bounding box center [444, 404] width 130 height 30
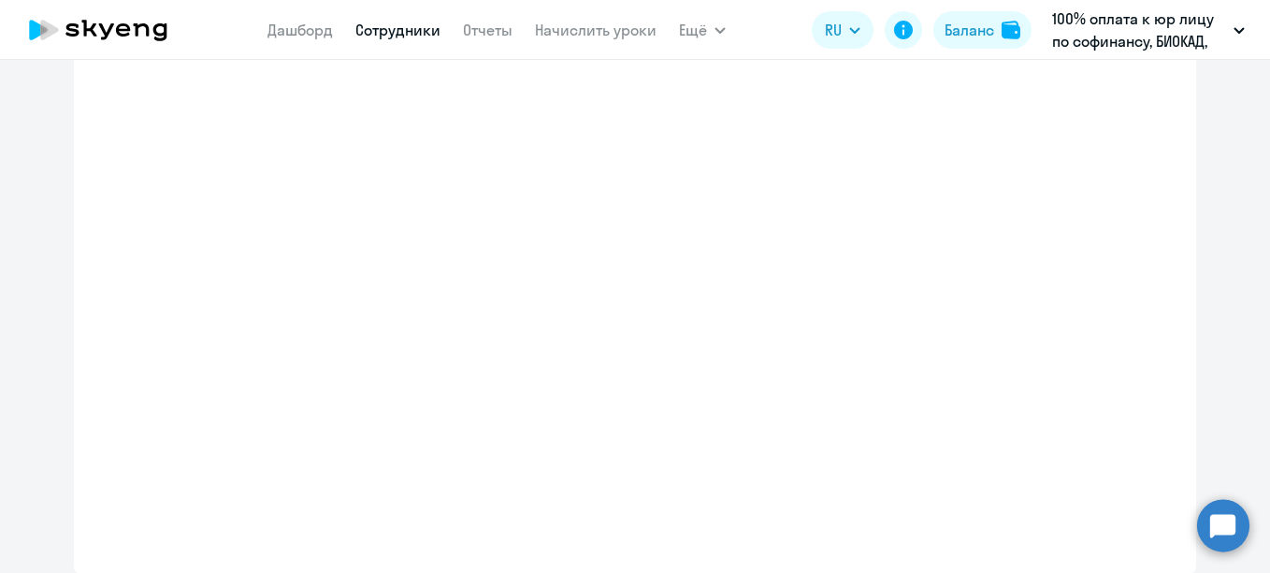
select select "english_adult_not_native_speaker"
select select "3"
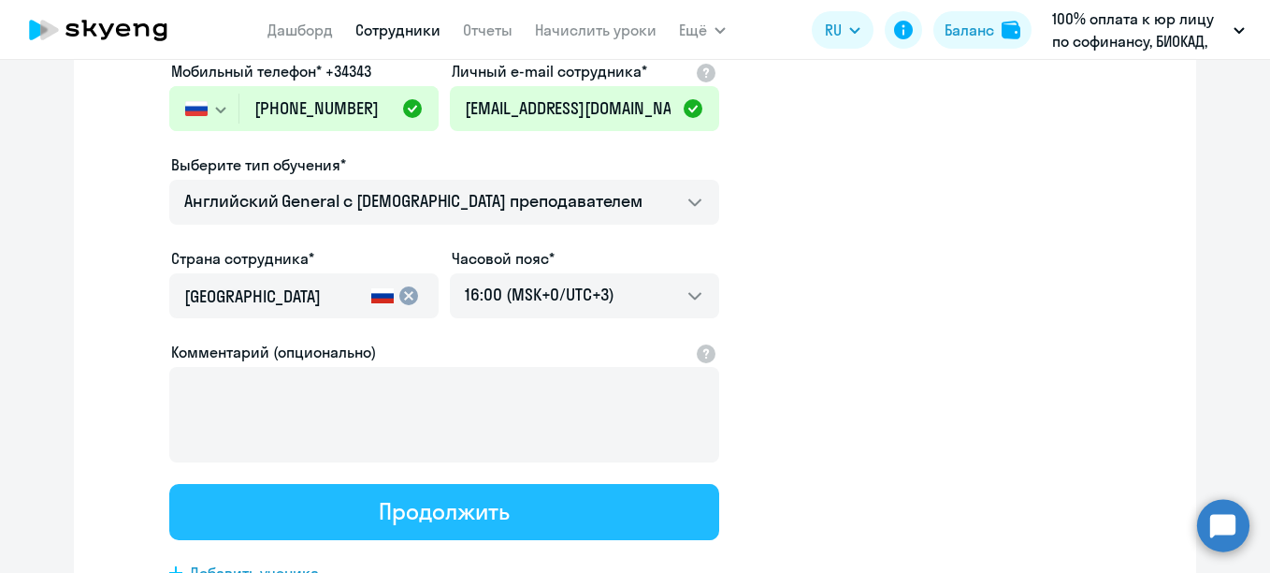
scroll to position [0, 0]
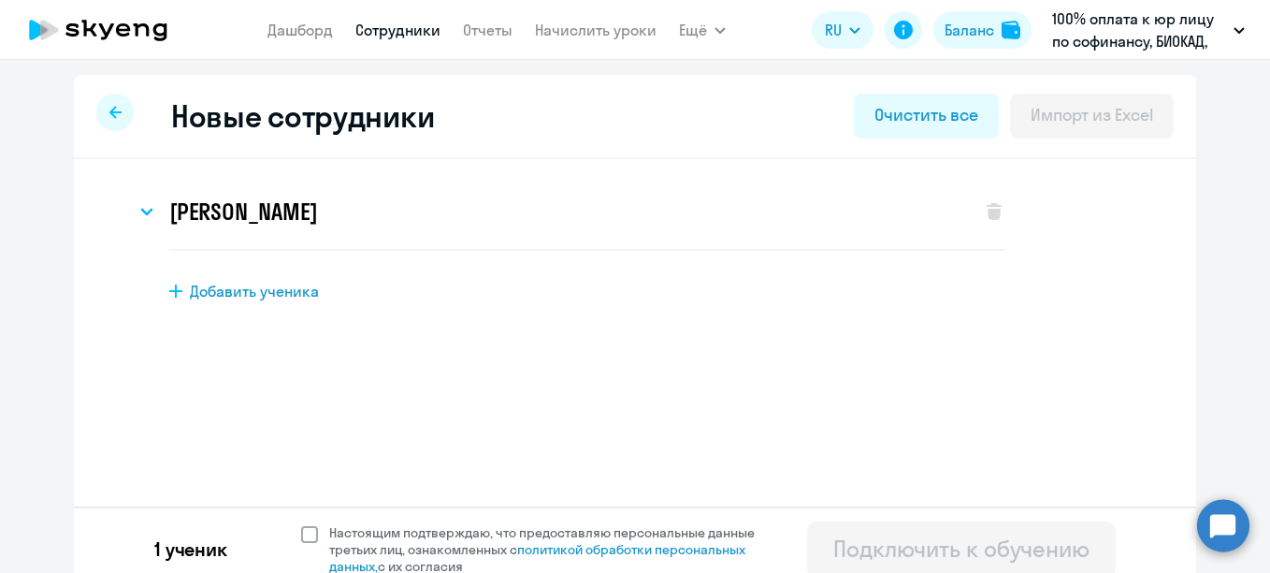
drag, startPoint x: 381, startPoint y: 543, endPoint x: 403, endPoint y: 537, distance: 23.1
click at [381, 543] on span "Настоящим подтверждаю, что предоставляю персональные данные третьих лиц, ознако…" at bounding box center [553, 549] width 448 height 51
click at [301, 524] on input "Настоящим подтверждаю, что предоставляю персональные данные третьих лиц, ознако…" at bounding box center [300, 523] width 1 height 1
checkbox input "true"
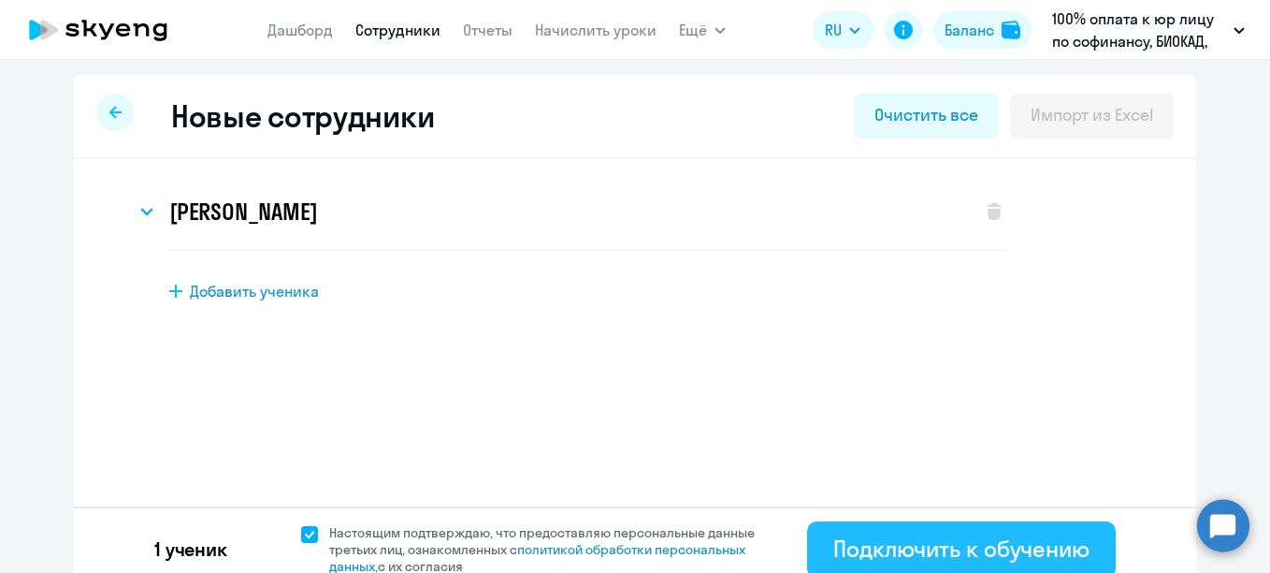
click at [880, 559] on div "Подключить к обучению" at bounding box center [961, 548] width 256 height 30
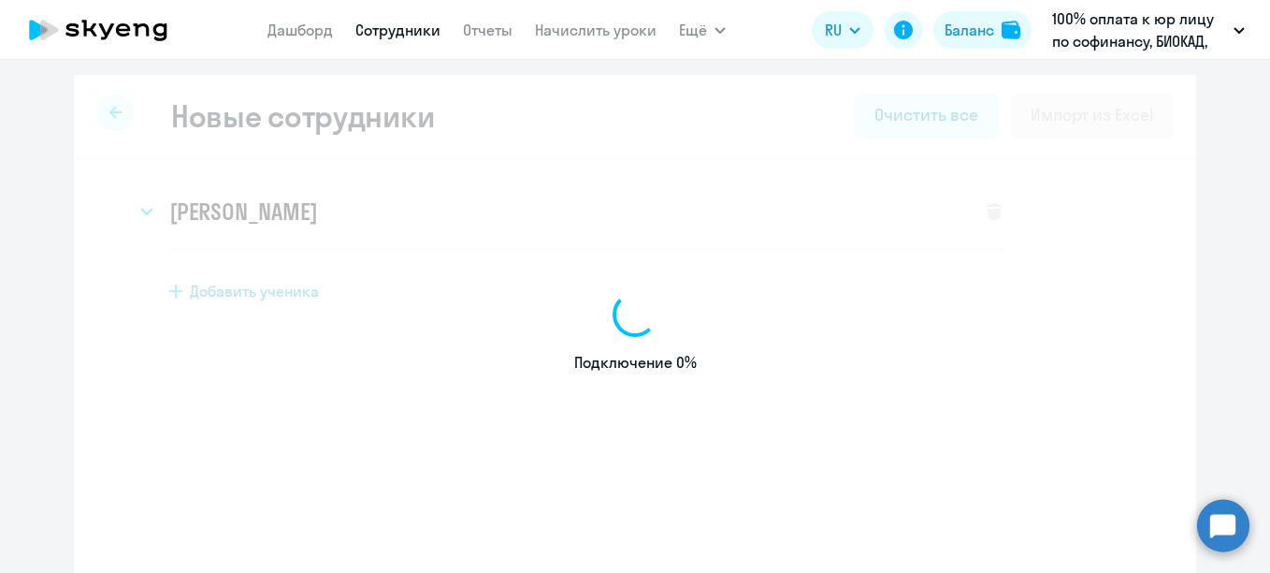
select select "english_adult_not_native_speaker"
select select "3"
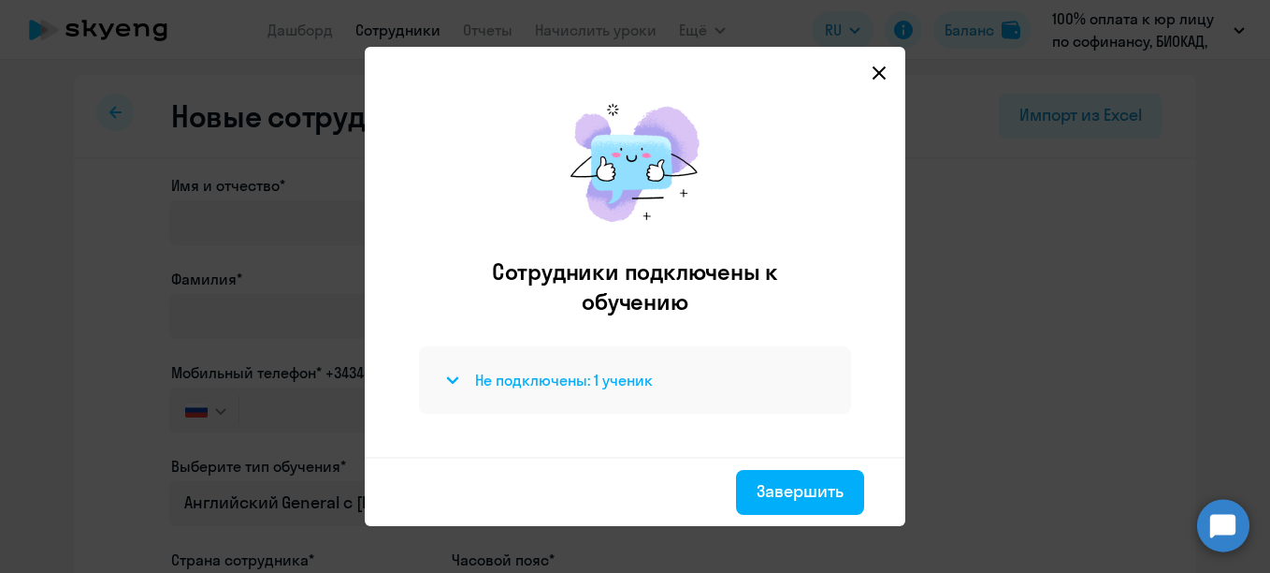
click at [602, 383] on h4 "Не подключены: 1 ученик" at bounding box center [564, 380] width 178 height 21
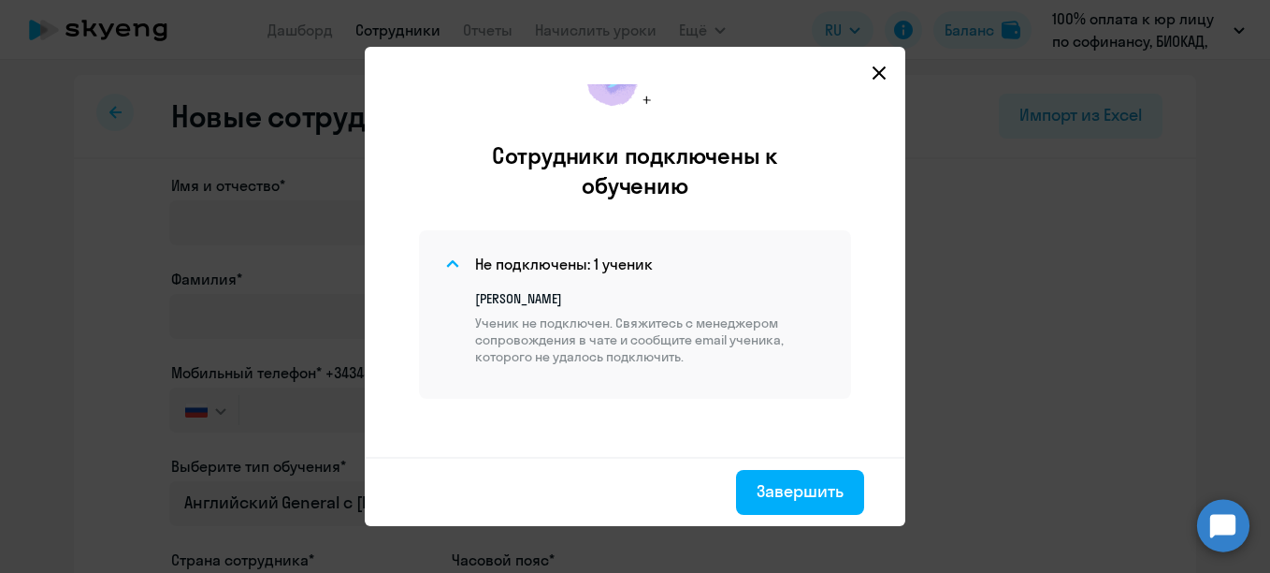
scroll to position [118, 0]
drag, startPoint x: 698, startPoint y: 355, endPoint x: 456, endPoint y: 296, distance: 249.3
click at [456, 296] on div "Анастасия Анатольевна Шакун Ученик не подключен. Свяжитесь с менеджером сопрово…" at bounding box center [635, 318] width 387 height 90
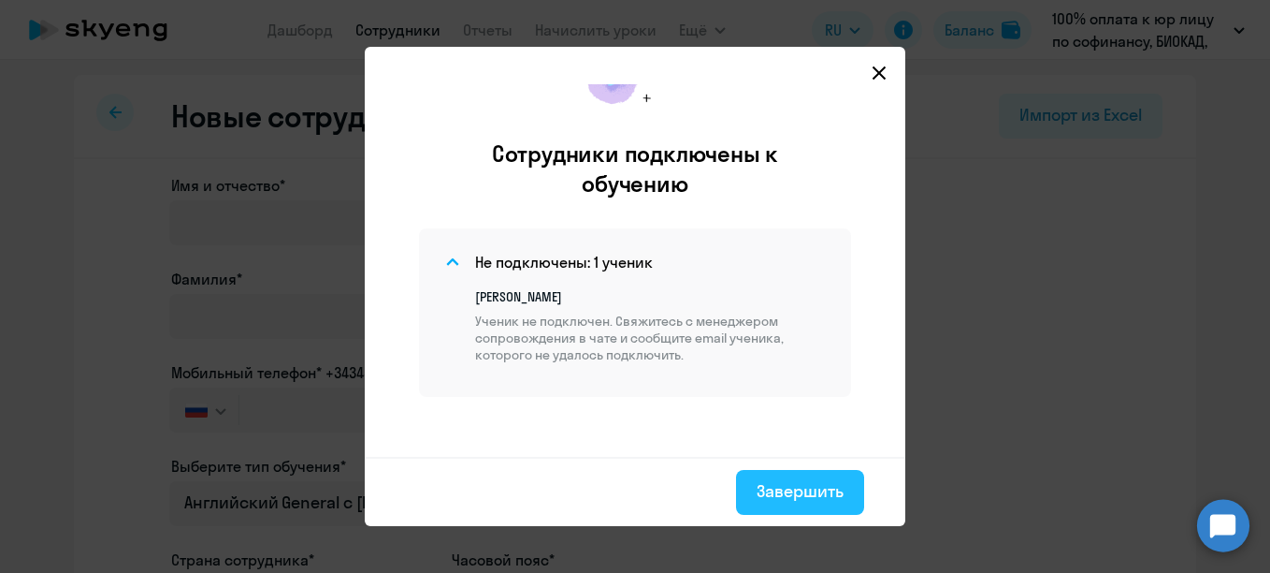
click at [810, 496] on div "Завершить" at bounding box center [800, 491] width 87 height 24
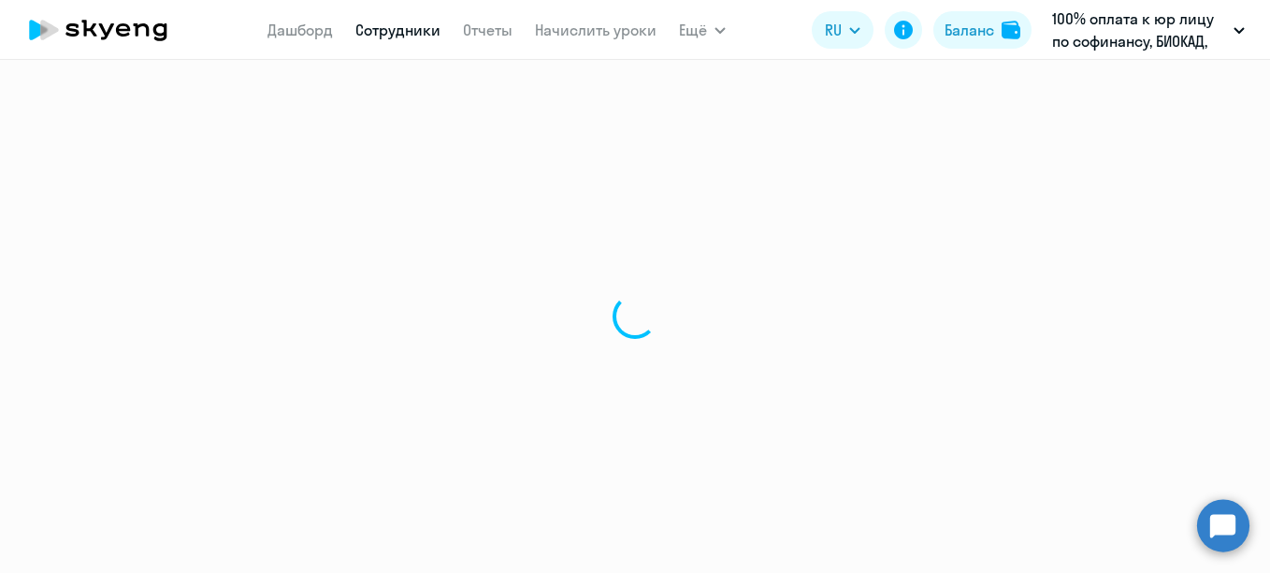
select select "30"
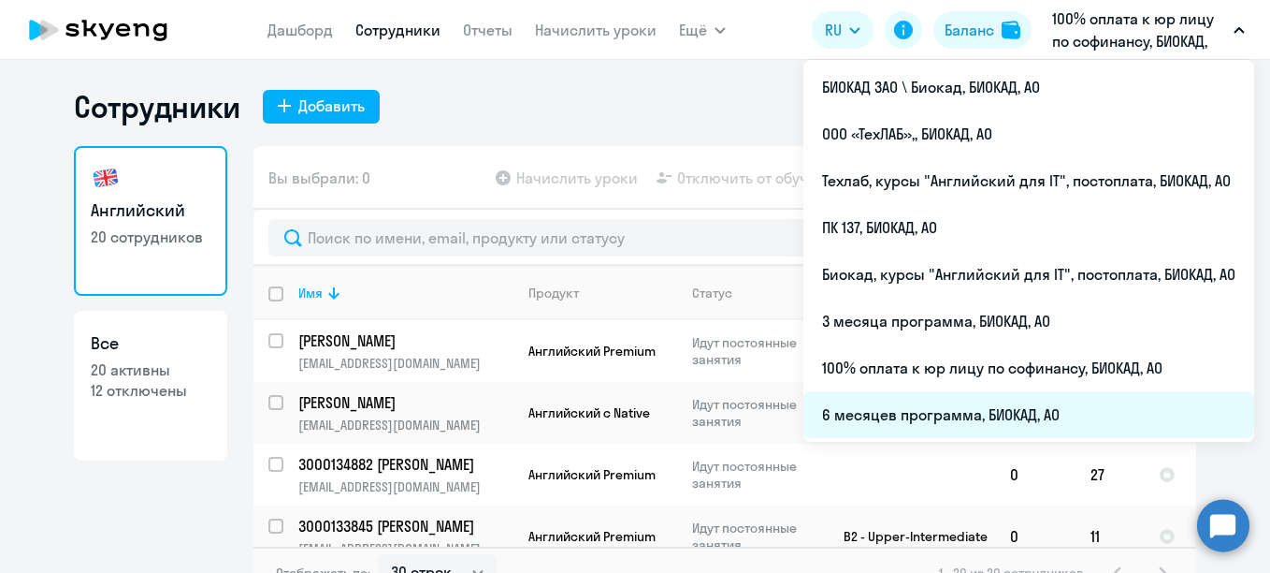
click at [884, 419] on li "6 месяцев программа, БИОКАД, АО" at bounding box center [1029, 414] width 451 height 47
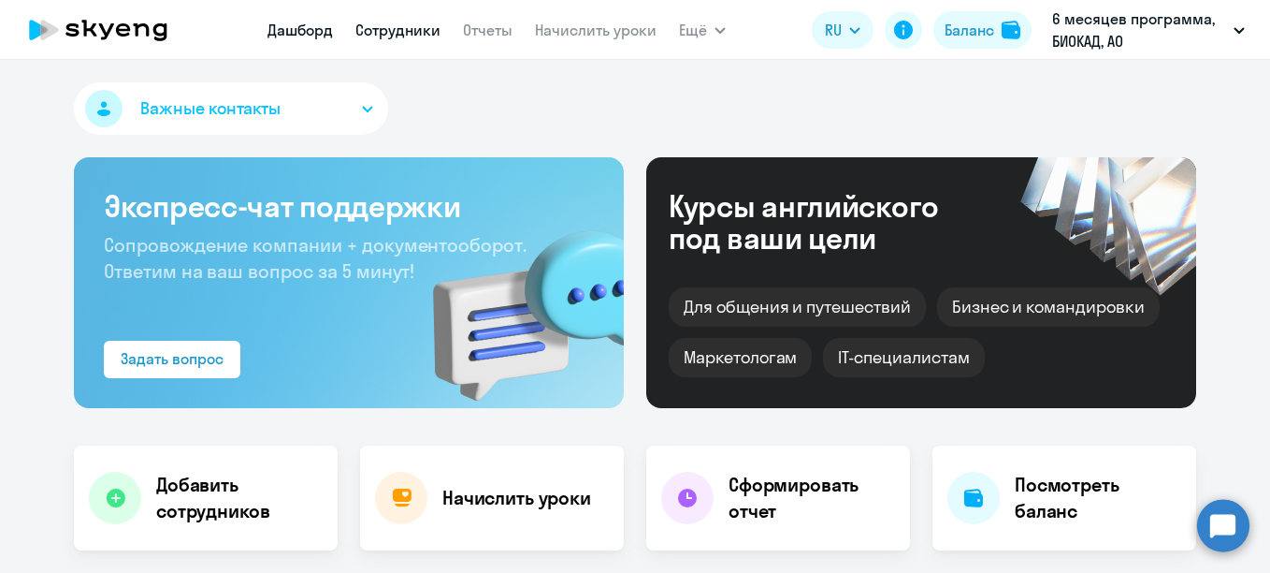
click at [404, 33] on link "Сотрудники" at bounding box center [397, 30] width 85 height 19
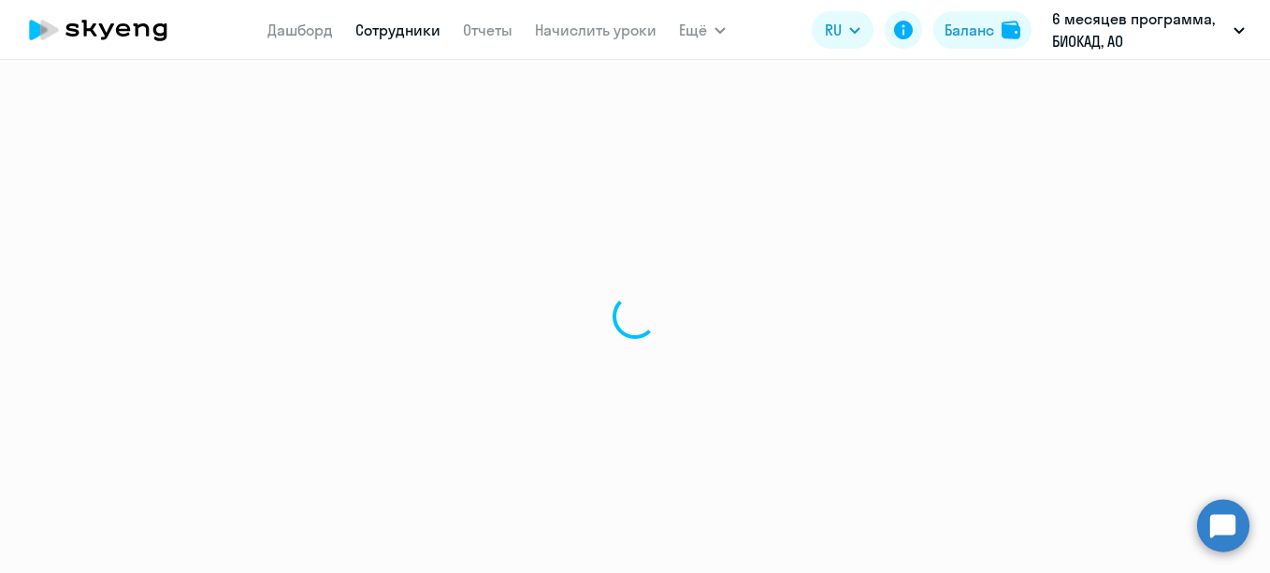
select select "30"
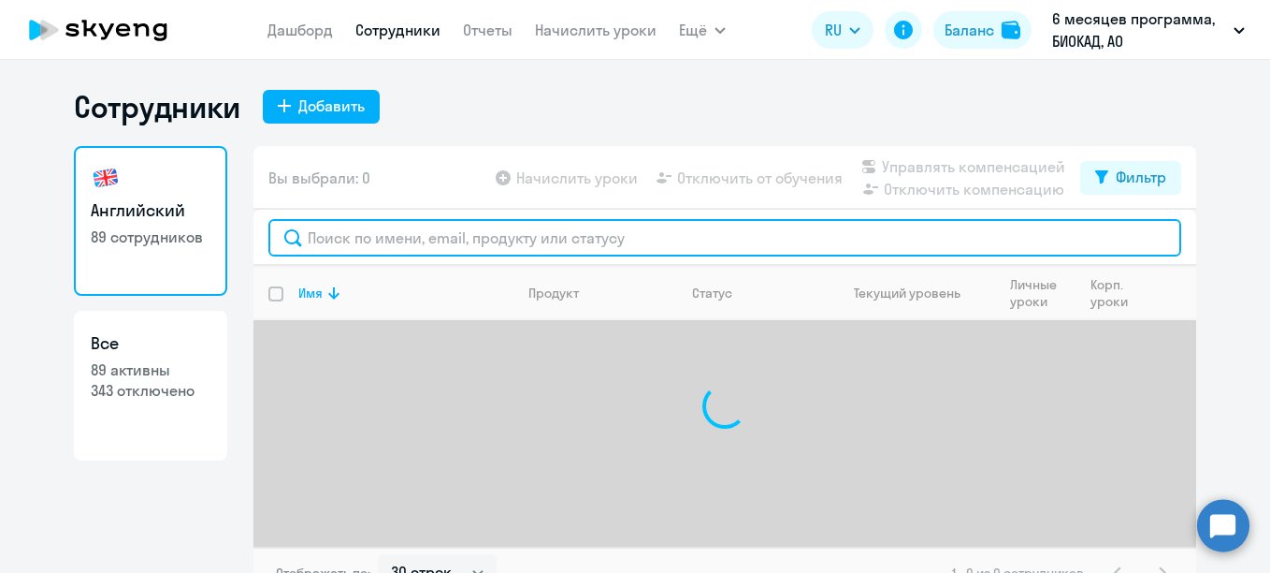
click at [442, 233] on input "text" at bounding box center [724, 237] width 913 height 37
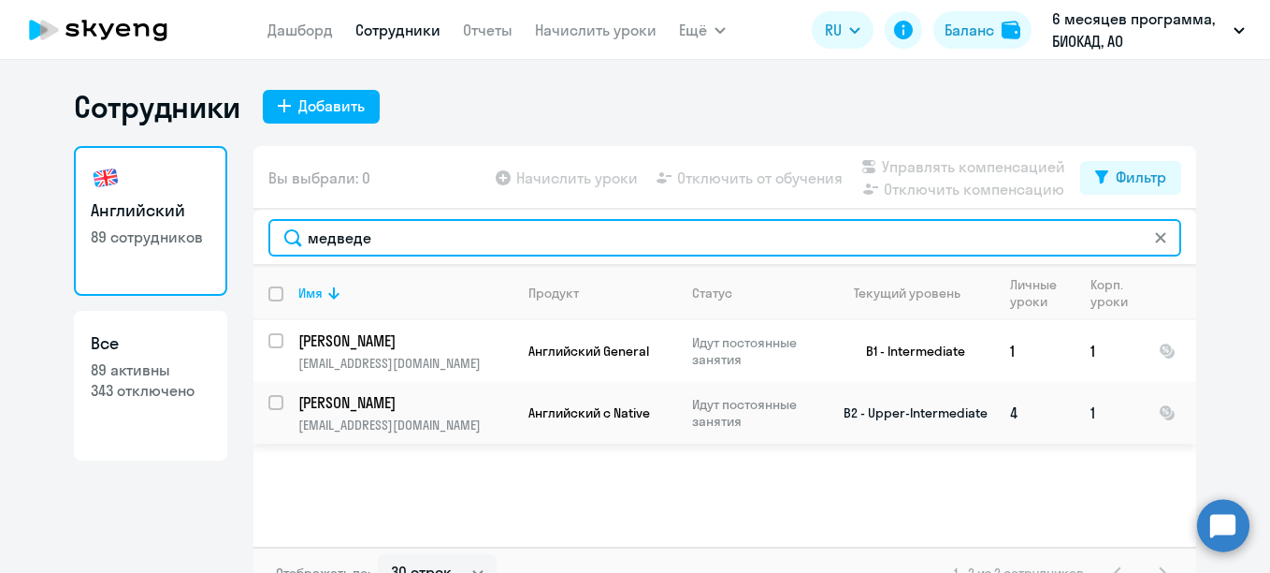
type input "медведе"
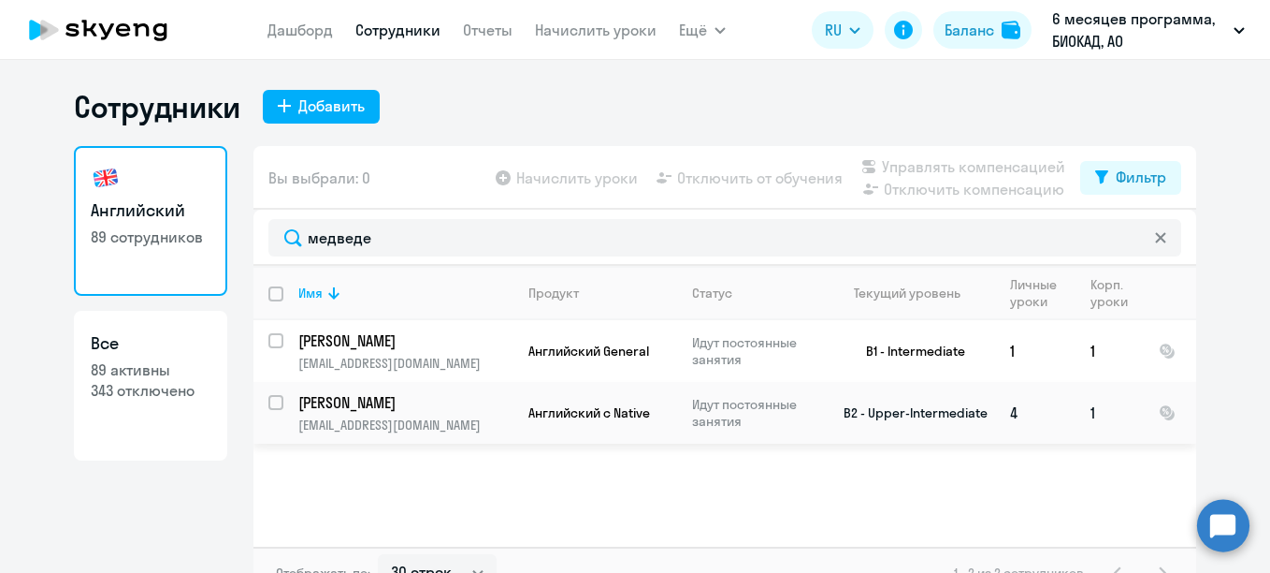
click at [326, 401] on p "Медведева Анастасия Евгеньевна" at bounding box center [403, 402] width 211 height 21
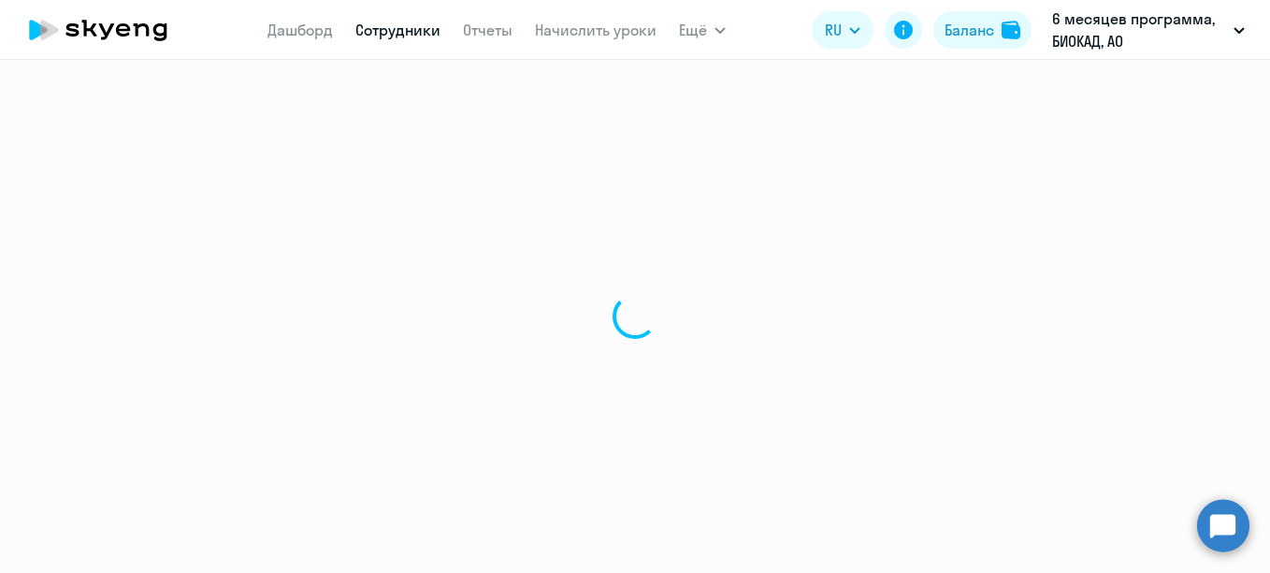
select select "english"
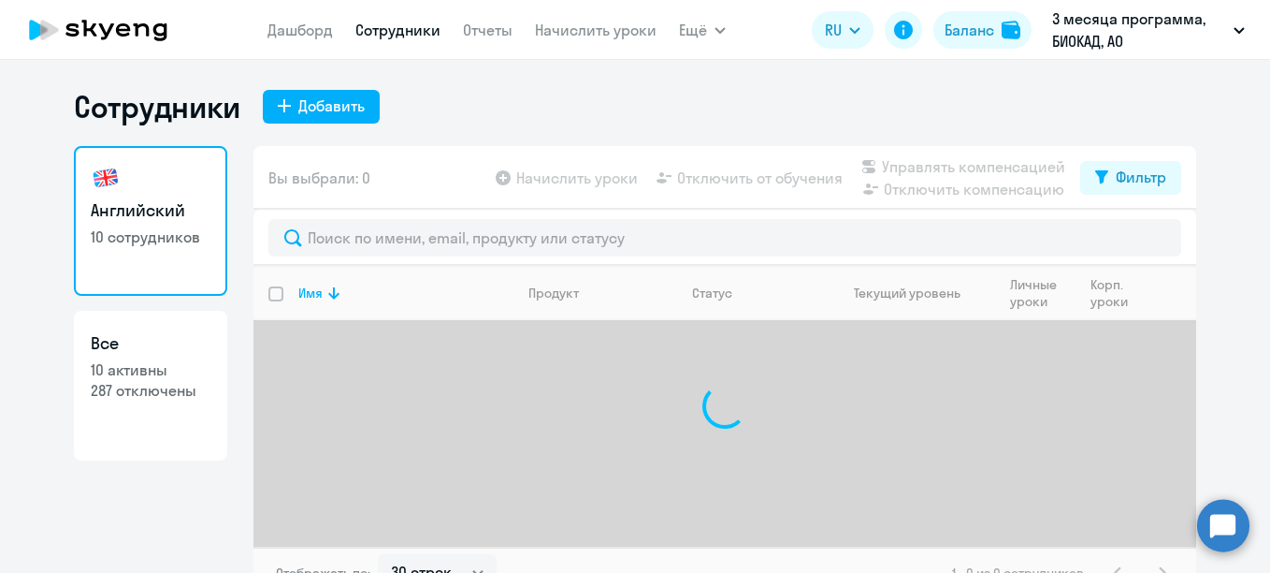
select select "30"
